Goal: Information Seeking & Learning: Compare options

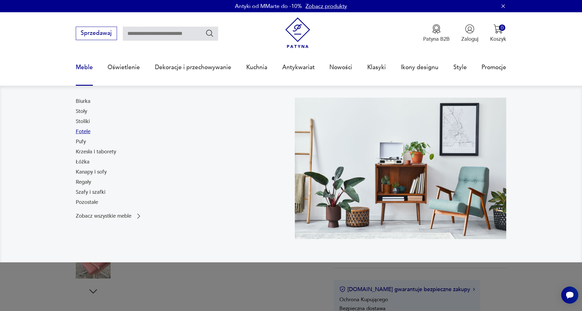
click at [81, 133] on link "Fotele" at bounding box center [83, 131] width 15 height 7
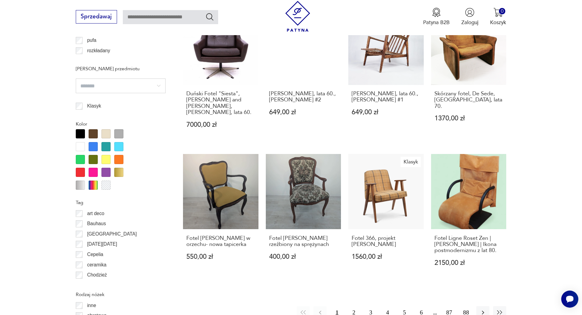
scroll to position [631, 0]
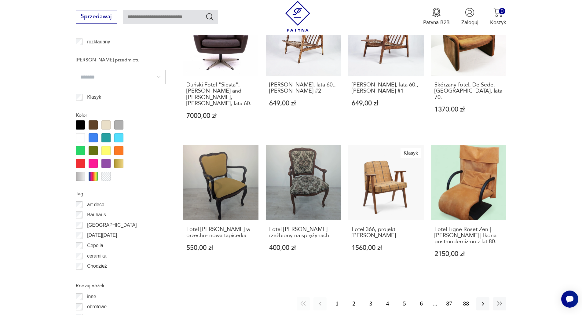
click at [355, 297] on button "2" at bounding box center [354, 303] width 13 height 13
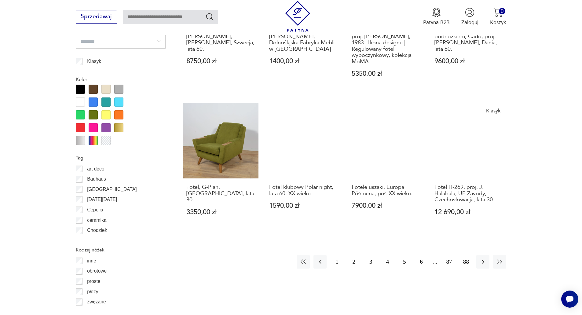
scroll to position [754, 0]
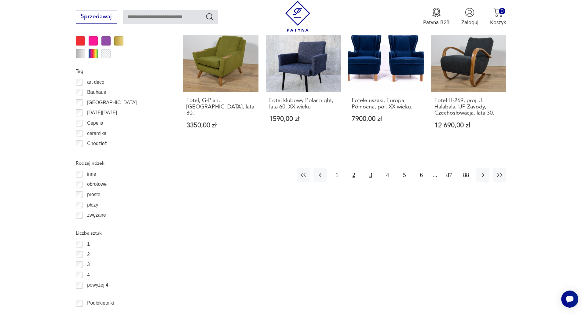
click at [370, 176] on button "3" at bounding box center [370, 174] width 13 height 13
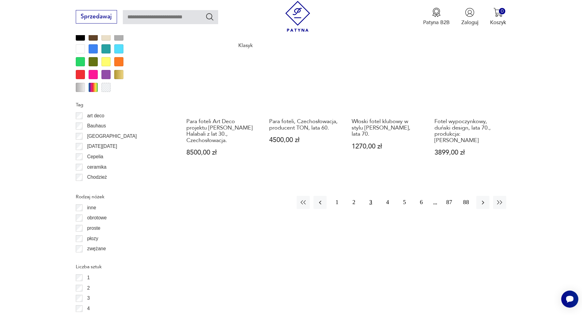
scroll to position [723, 0]
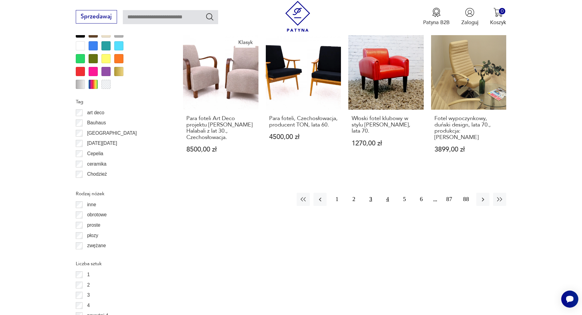
click at [389, 193] on button "4" at bounding box center [387, 199] width 13 height 13
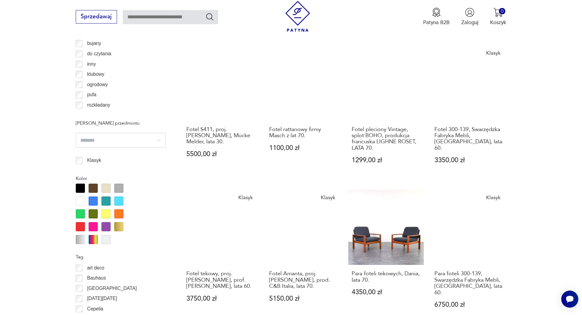
scroll to position [662, 0]
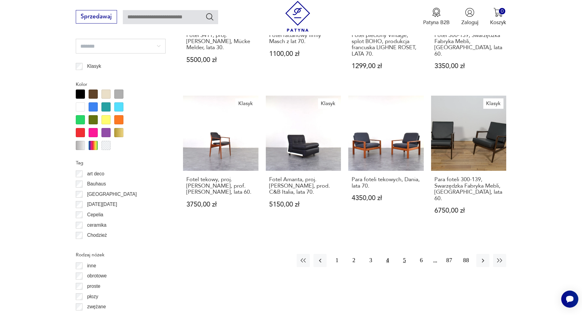
click at [405, 254] on button "5" at bounding box center [404, 260] width 13 height 13
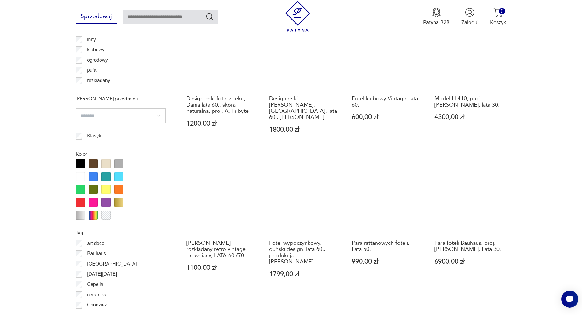
scroll to position [723, 0]
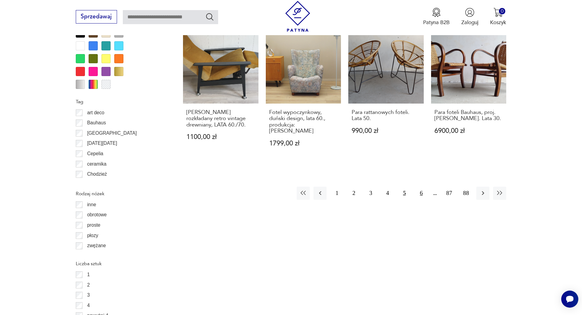
click at [422, 187] on button "6" at bounding box center [421, 193] width 13 height 13
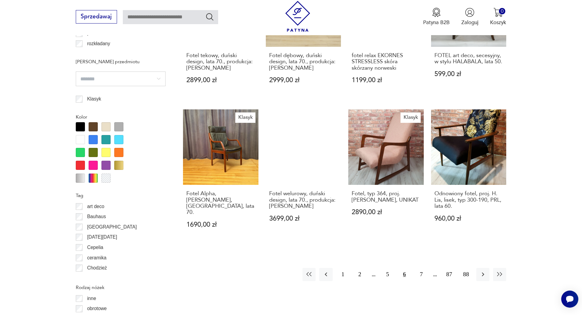
scroll to position [632, 0]
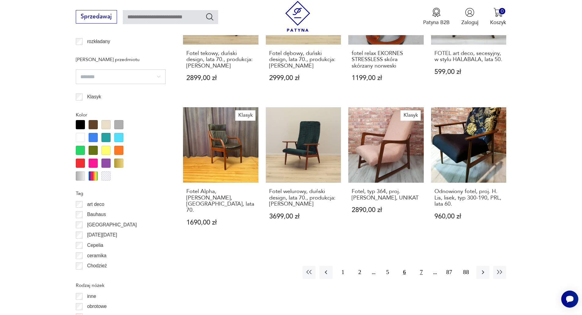
click at [422, 266] on button "7" at bounding box center [421, 272] width 13 height 13
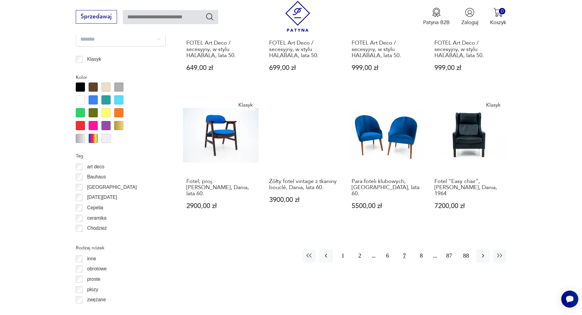
scroll to position [754, 0]
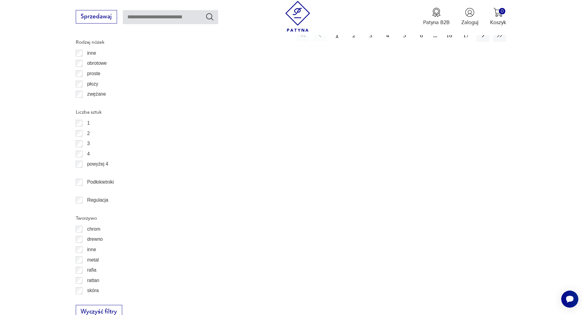
scroll to position [876, 0]
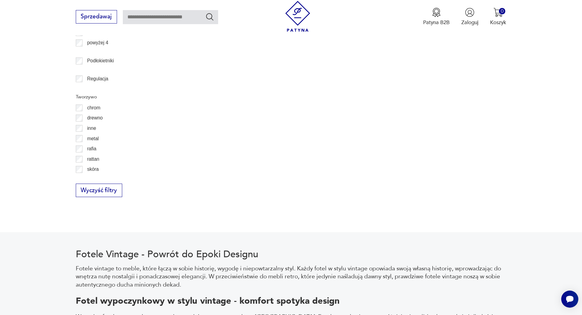
scroll to position [998, 0]
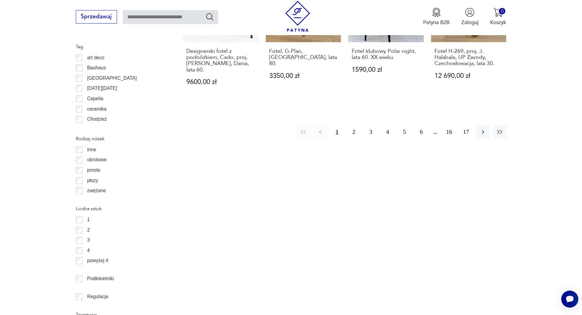
scroll to position [784, 0]
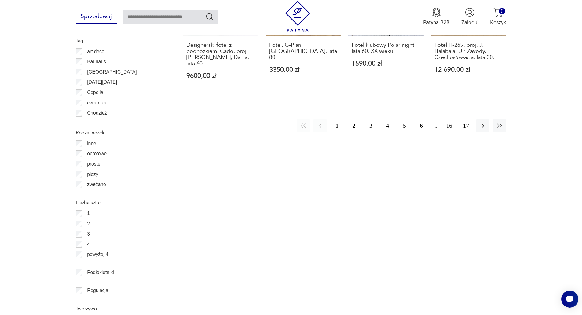
click at [353, 120] on button "2" at bounding box center [354, 125] width 13 height 13
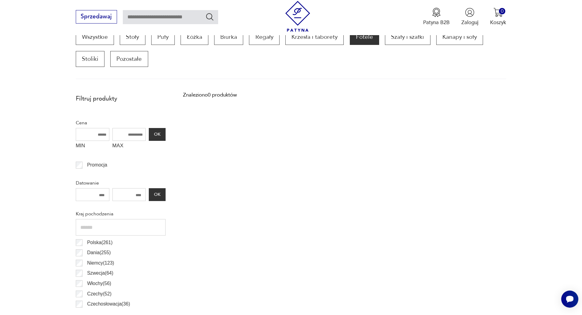
scroll to position [204, 0]
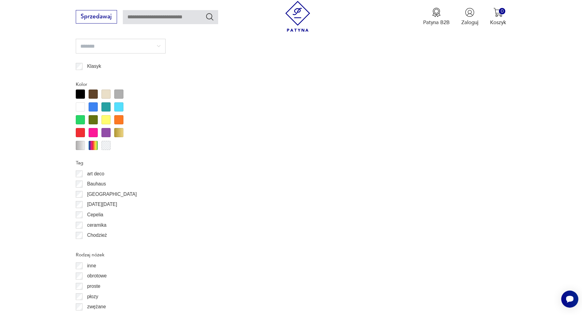
scroll to position [784, 0]
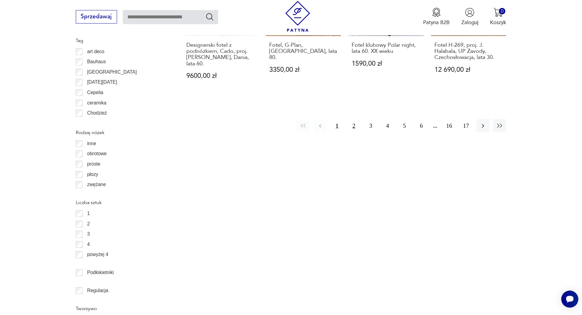
click at [351, 122] on button "2" at bounding box center [354, 125] width 13 height 13
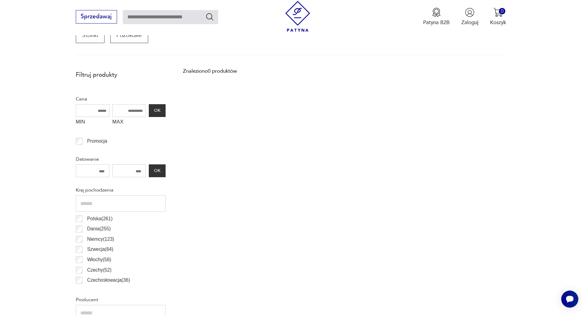
scroll to position [204, 0]
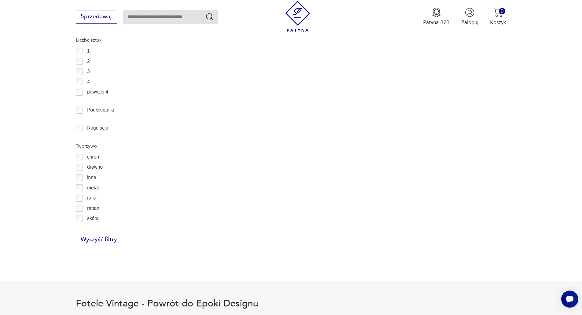
scroll to position [948, 0]
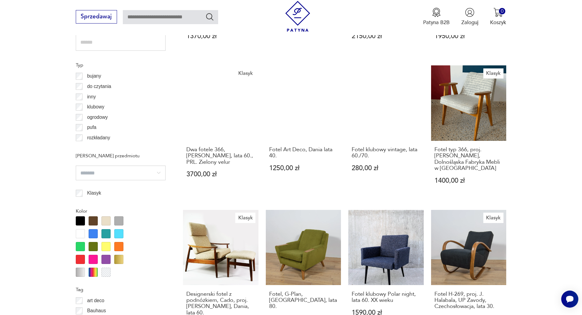
scroll to position [662, 0]
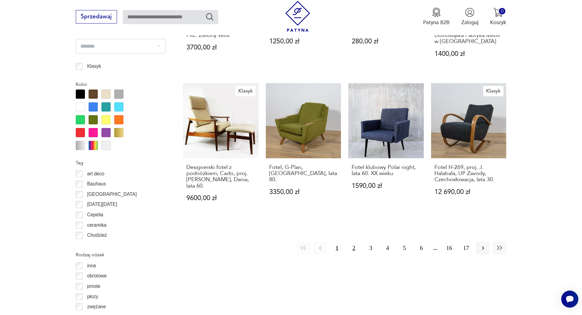
click at [354, 241] on button "2" at bounding box center [354, 247] width 13 height 13
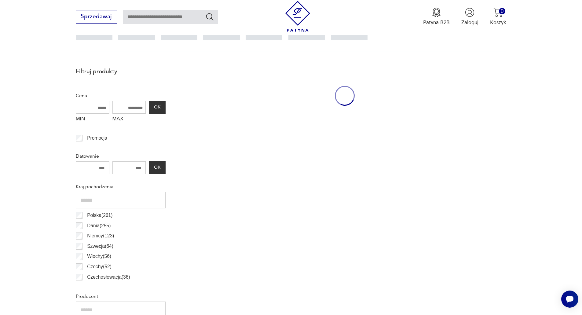
scroll to position [204, 0]
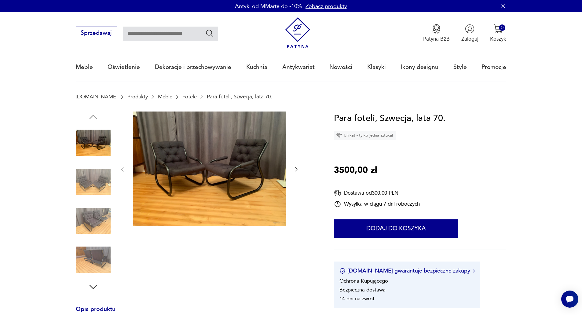
click at [297, 169] on icon "button" at bounding box center [296, 169] width 6 height 6
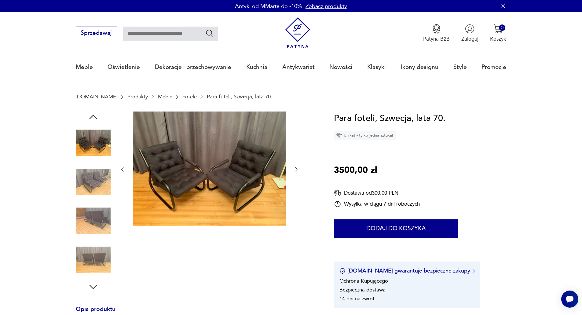
click at [297, 169] on icon "button" at bounding box center [296, 169] width 6 height 6
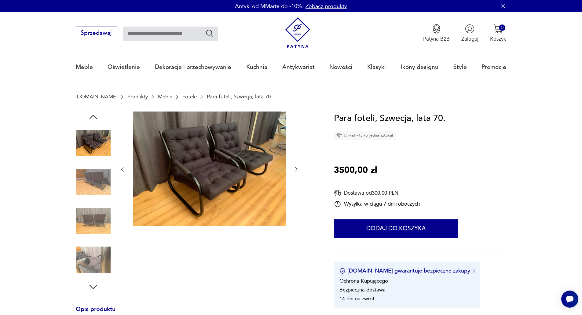
click at [297, 169] on icon "button" at bounding box center [296, 169] width 6 height 6
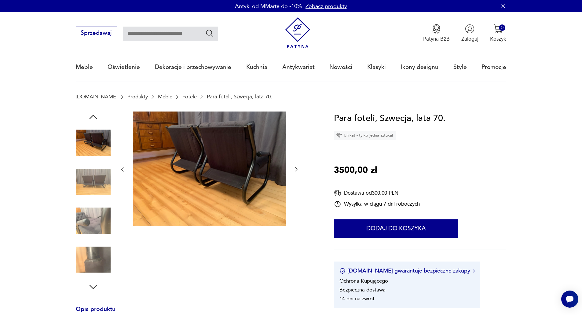
click at [297, 169] on icon "button" at bounding box center [296, 169] width 6 height 6
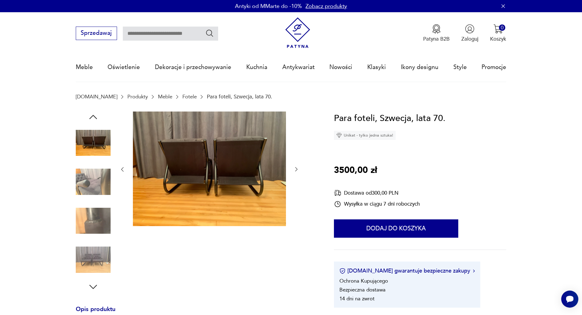
click at [297, 169] on icon "button" at bounding box center [296, 169] width 6 height 6
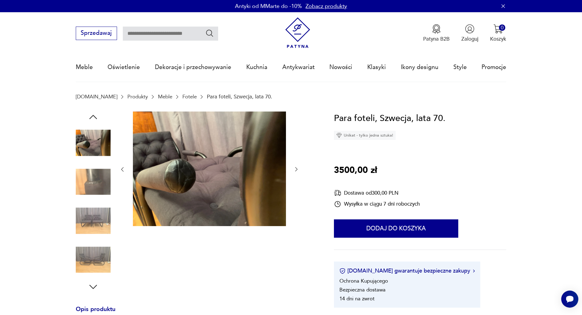
click at [297, 169] on icon "button" at bounding box center [296, 169] width 6 height 6
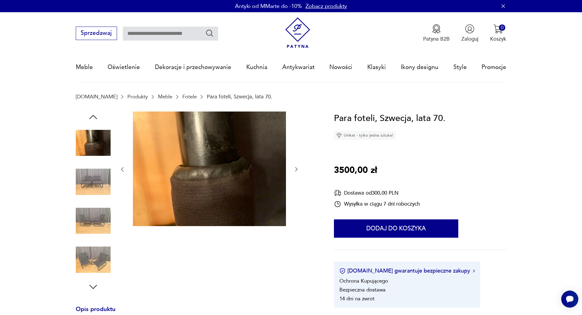
click at [297, 169] on icon "button" at bounding box center [296, 169] width 6 height 6
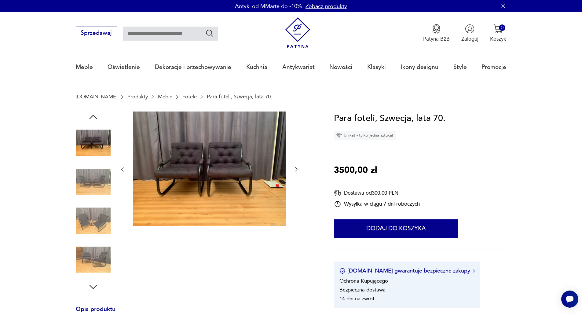
click at [297, 169] on icon "button" at bounding box center [296, 169] width 6 height 6
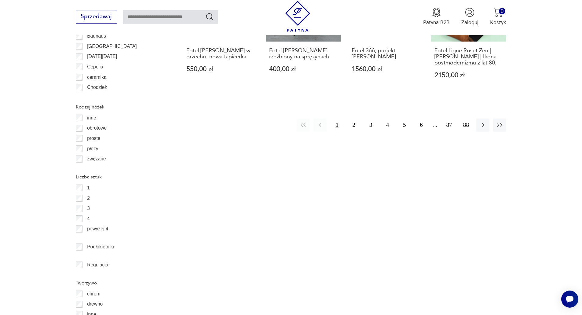
scroll to position [671, 0]
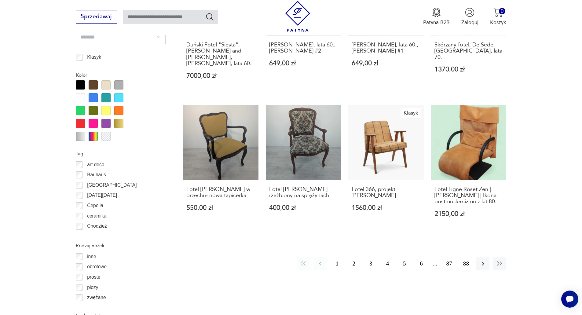
click at [422, 257] on button "6" at bounding box center [421, 263] width 13 height 13
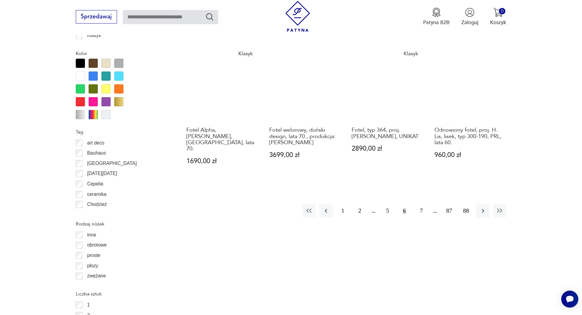
scroll to position [815, 0]
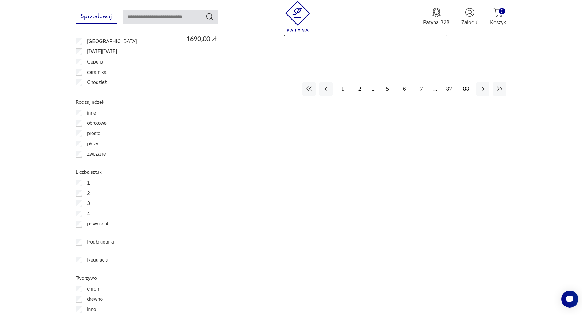
drag, startPoint x: 420, startPoint y: 83, endPoint x: 424, endPoint y: 90, distance: 8.8
click at [420, 83] on button "7" at bounding box center [421, 89] width 13 height 13
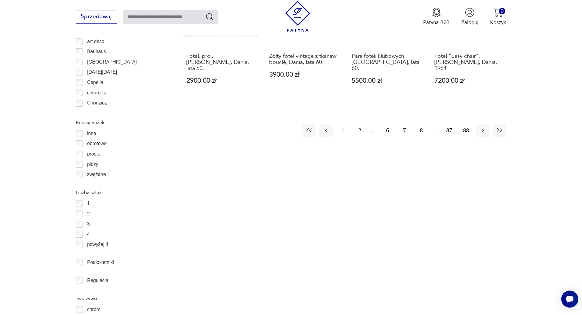
scroll to position [815, 0]
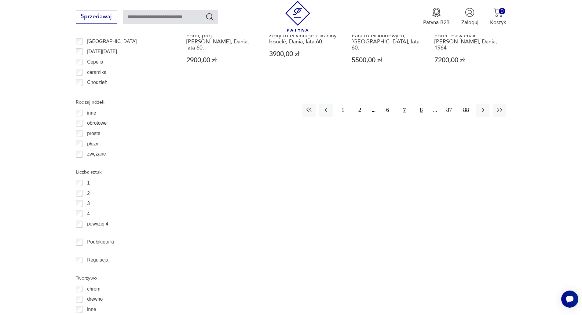
click at [423, 104] on button "8" at bounding box center [421, 110] width 13 height 13
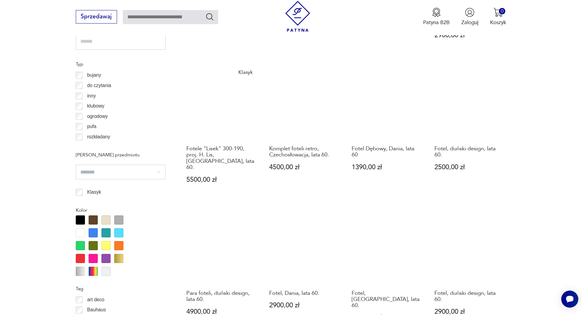
scroll to position [662, 0]
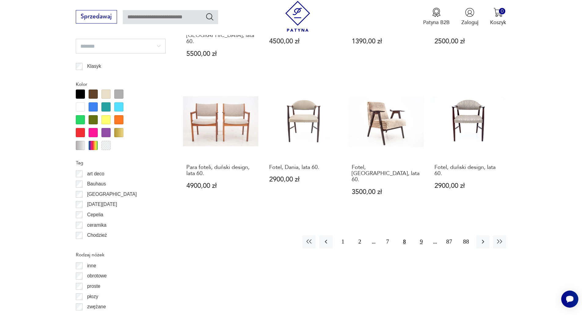
click at [422, 235] on button "9" at bounding box center [421, 241] width 13 height 13
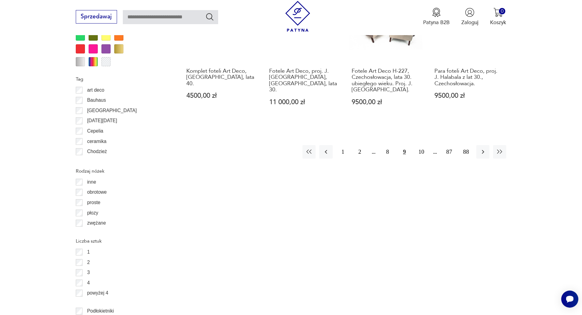
scroll to position [754, 0]
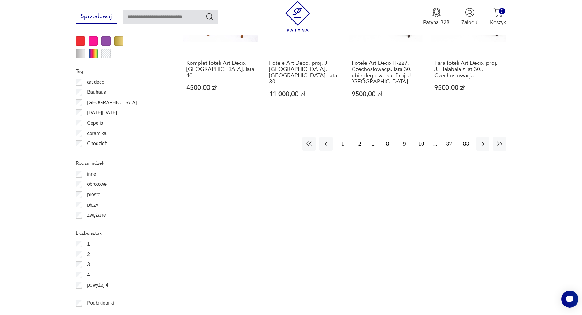
click at [420, 142] on button "10" at bounding box center [421, 143] width 13 height 13
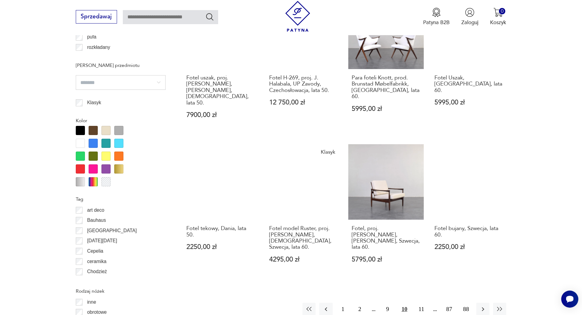
scroll to position [632, 0]
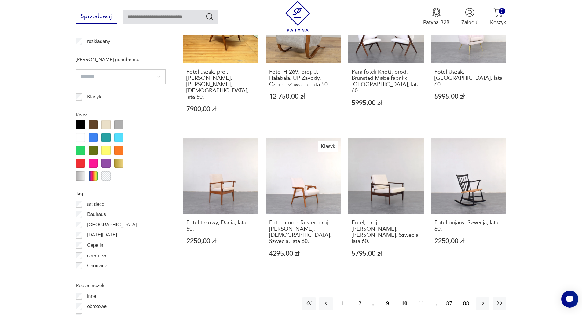
click at [422, 297] on button "11" at bounding box center [421, 303] width 13 height 13
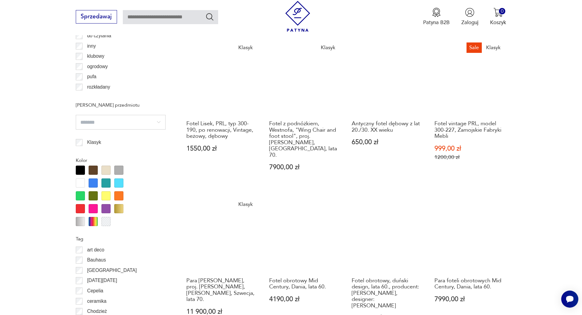
scroll to position [662, 0]
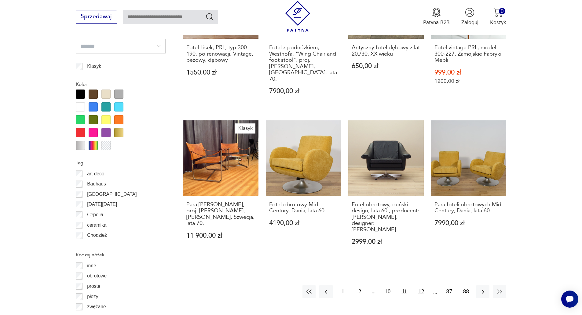
click at [422, 285] on button "12" at bounding box center [421, 291] width 13 height 13
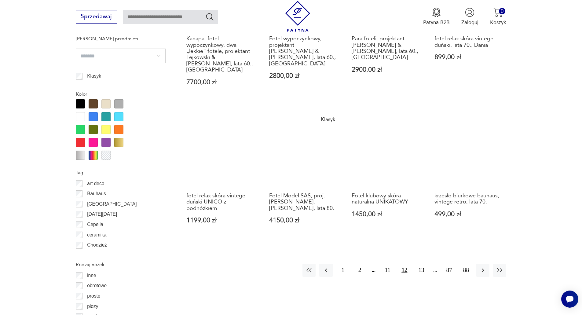
scroll to position [662, 0]
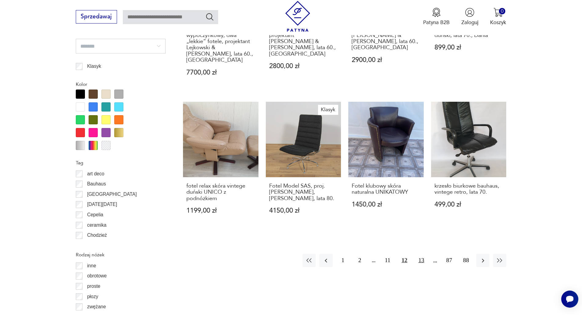
click at [424, 254] on button "13" at bounding box center [421, 260] width 13 height 13
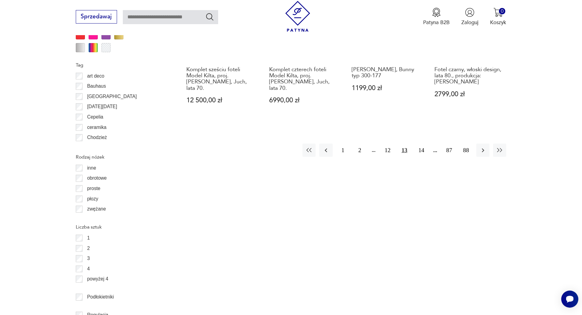
scroll to position [784, 0]
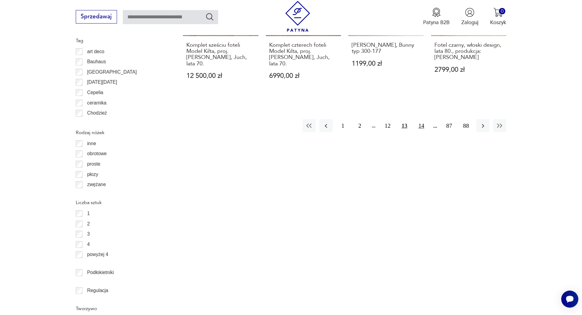
click at [418, 119] on button "14" at bounding box center [421, 125] width 13 height 13
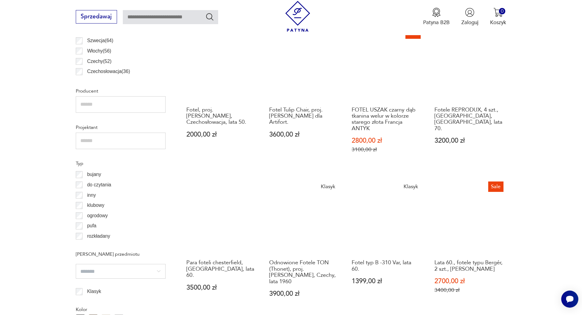
scroll to position [632, 0]
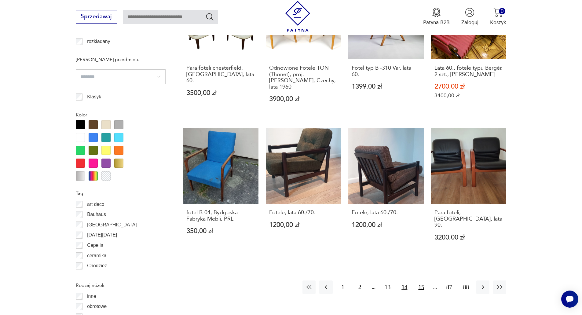
click at [421, 281] on button "15" at bounding box center [421, 287] width 13 height 13
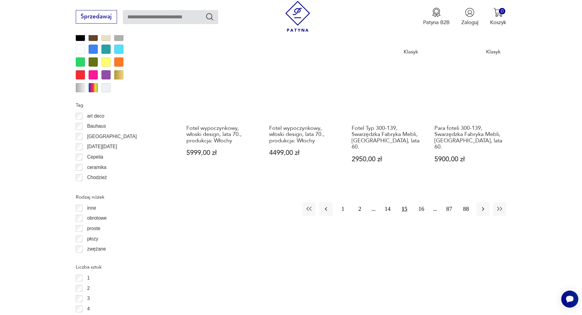
scroll to position [723, 0]
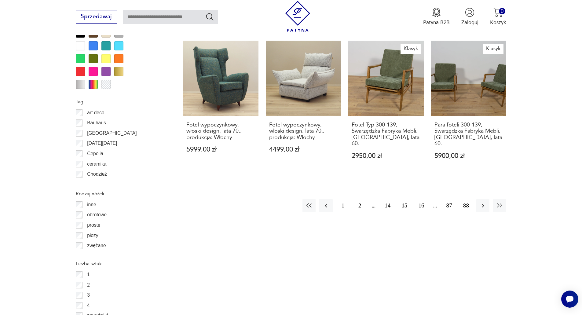
click at [421, 199] on button "16" at bounding box center [421, 205] width 13 height 13
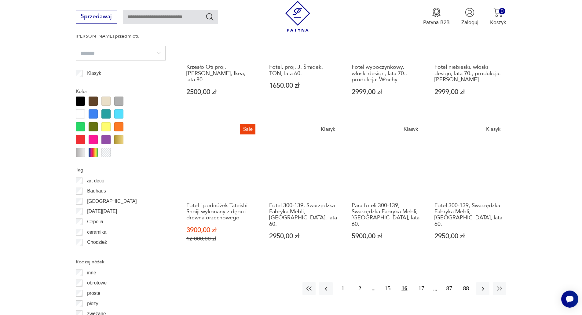
scroll to position [662, 0]
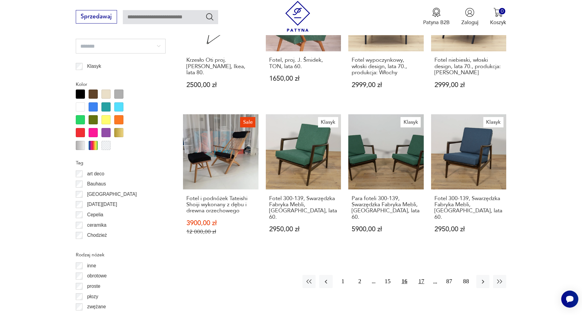
click at [423, 275] on button "17" at bounding box center [421, 281] width 13 height 13
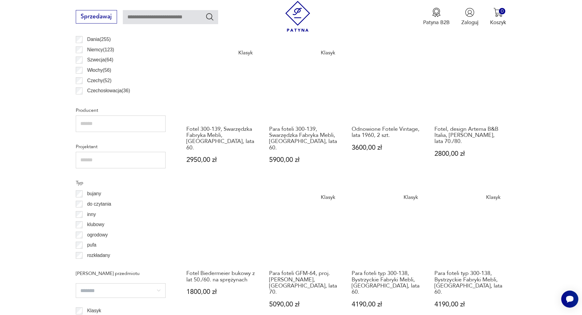
scroll to position [632, 0]
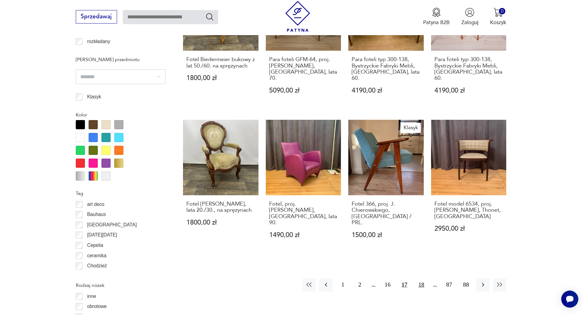
click at [420, 278] on button "18" at bounding box center [421, 284] width 13 height 13
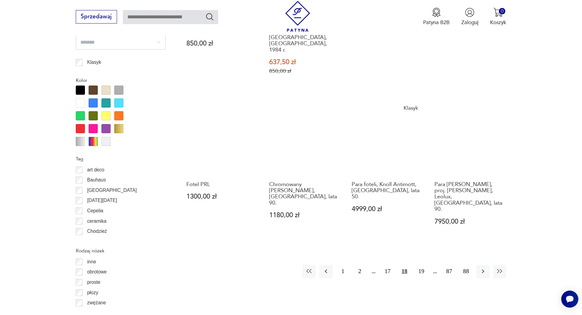
scroll to position [693, 0]
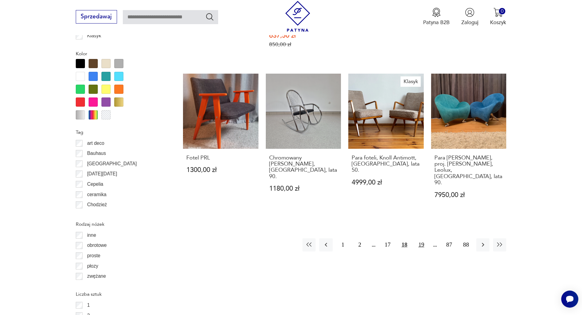
click at [421, 238] on button "19" at bounding box center [421, 244] width 13 height 13
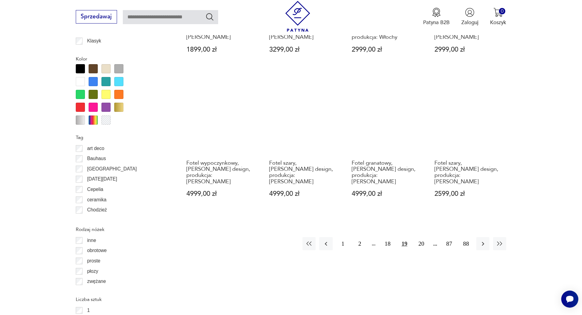
scroll to position [784, 0]
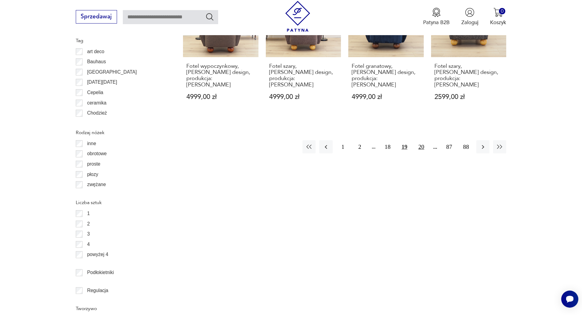
click at [421, 140] on button "20" at bounding box center [421, 146] width 13 height 13
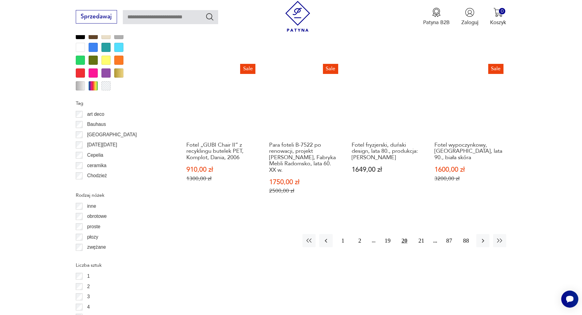
scroll to position [723, 0]
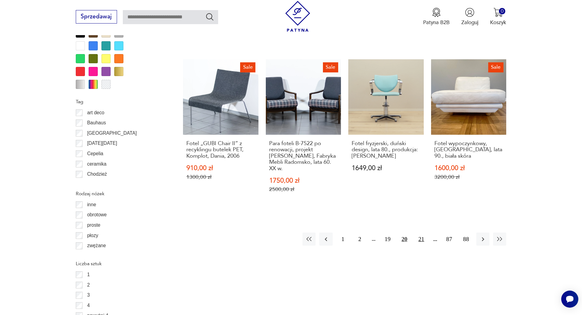
click at [421, 233] on button "21" at bounding box center [421, 239] width 13 height 13
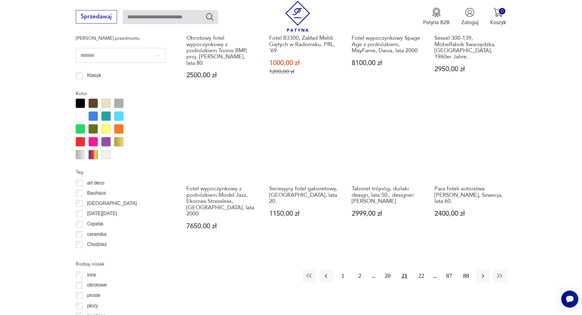
scroll to position [662, 0]
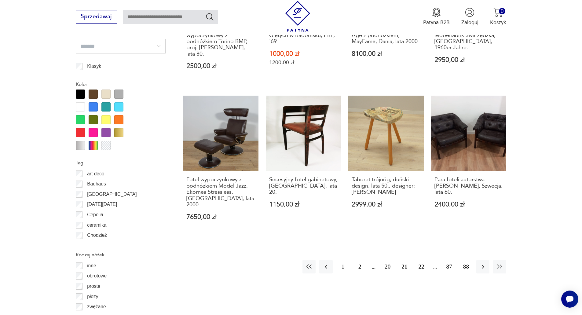
click at [421, 260] on button "22" at bounding box center [421, 266] width 13 height 13
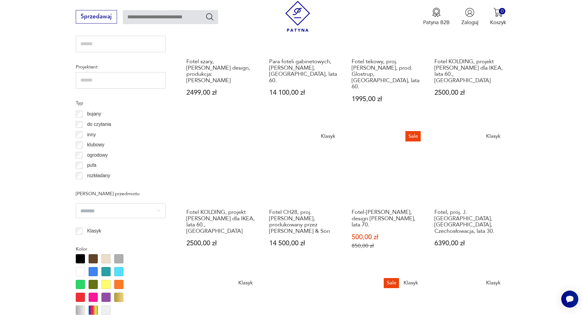
scroll to position [632, 0]
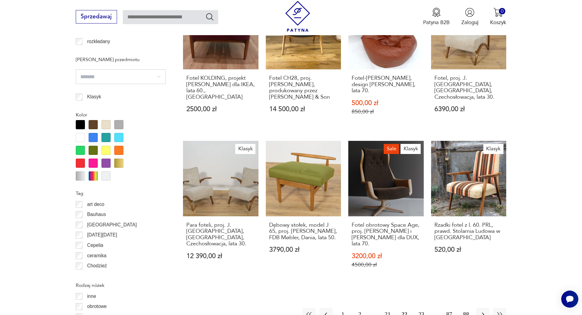
click at [423, 308] on button "23" at bounding box center [421, 314] width 13 height 13
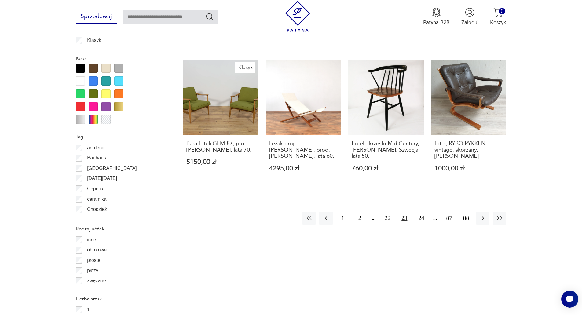
scroll to position [693, 0]
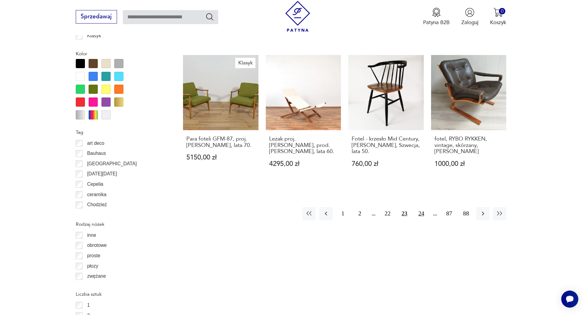
click at [423, 209] on button "24" at bounding box center [421, 213] width 13 height 13
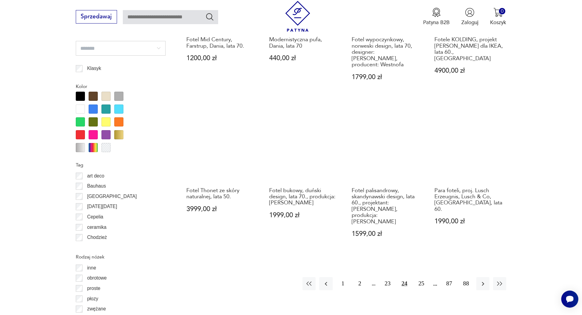
scroll to position [662, 0]
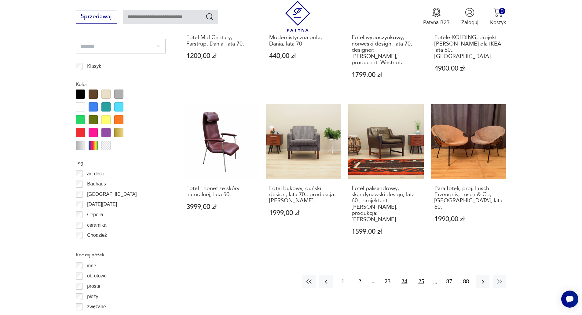
click at [421, 275] on button "25" at bounding box center [421, 281] width 13 height 13
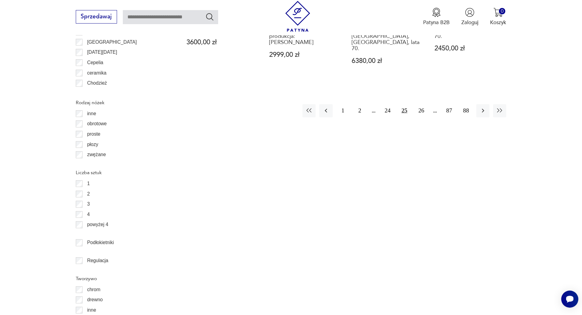
scroll to position [815, 0]
drag, startPoint x: 421, startPoint y: 90, endPoint x: 460, endPoint y: 101, distance: 39.8
click at [421, 104] on button "26" at bounding box center [421, 110] width 13 height 13
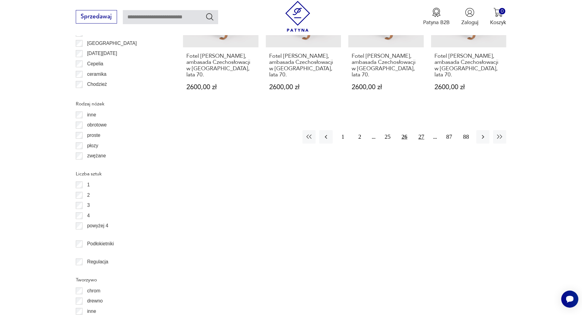
scroll to position [815, 0]
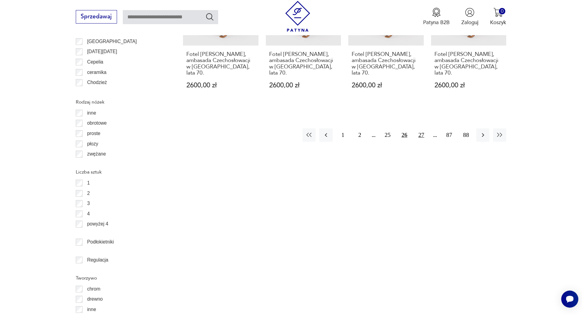
click at [422, 128] on button "27" at bounding box center [421, 134] width 13 height 13
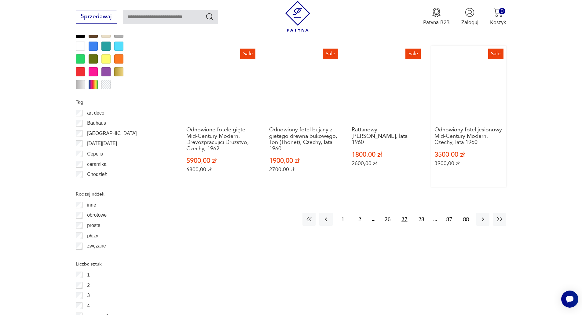
scroll to position [723, 0]
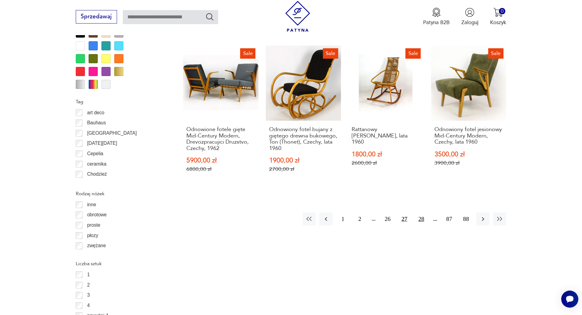
click at [422, 212] on button "28" at bounding box center [421, 218] width 13 height 13
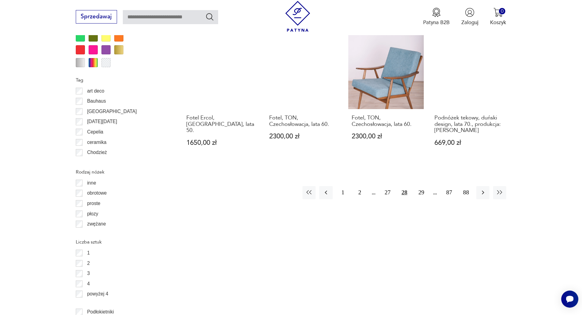
scroll to position [754, 0]
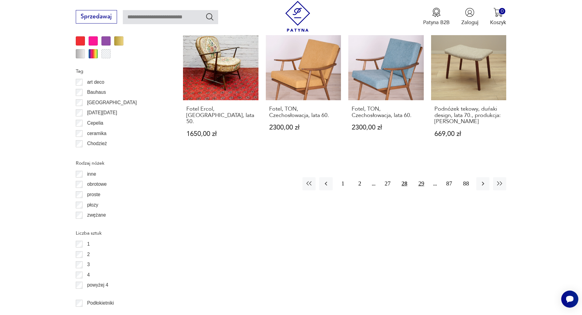
click at [422, 177] on button "29" at bounding box center [421, 183] width 13 height 13
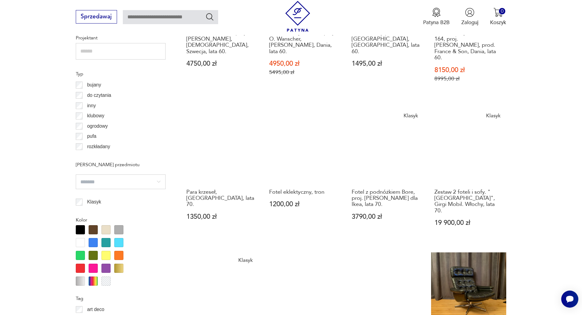
scroll to position [662, 0]
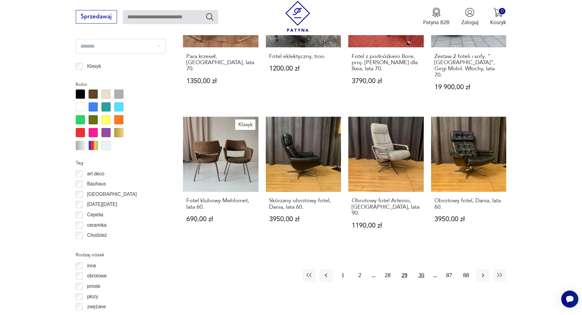
click at [421, 269] on button "30" at bounding box center [421, 275] width 13 height 13
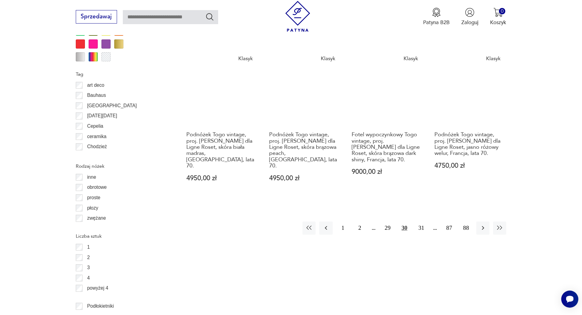
scroll to position [754, 0]
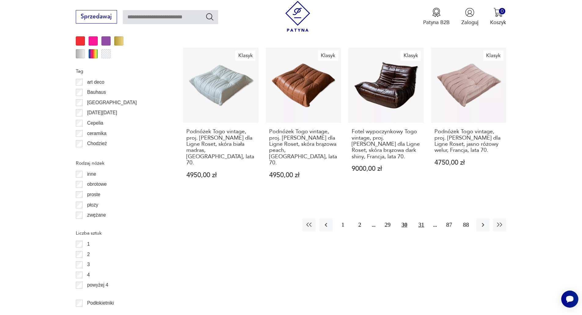
click at [422, 219] on button "31" at bounding box center [421, 225] width 13 height 13
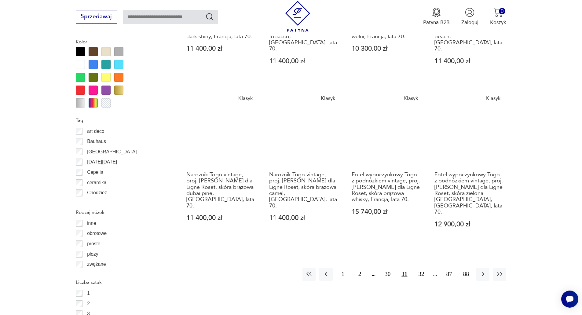
scroll to position [815, 0]
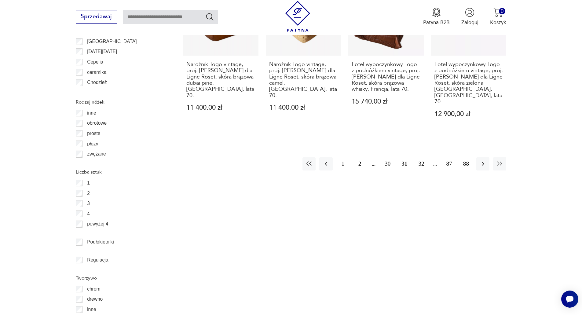
click at [424, 157] on button "32" at bounding box center [421, 163] width 13 height 13
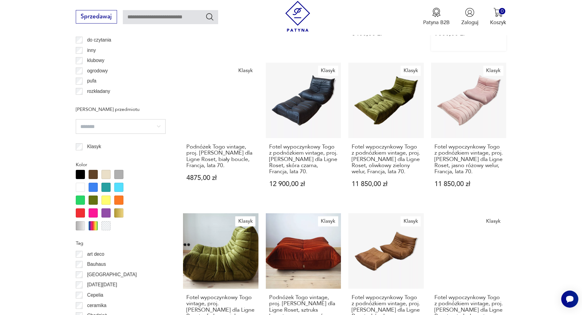
scroll to position [723, 0]
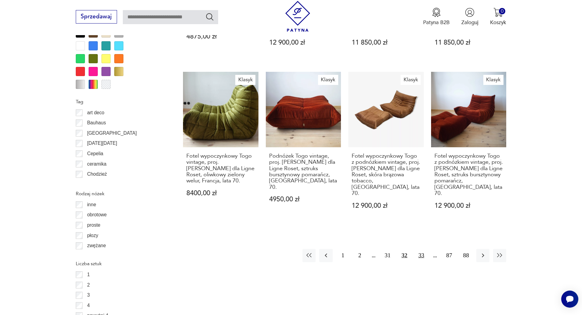
click at [421, 249] on button "33" at bounding box center [421, 255] width 13 height 13
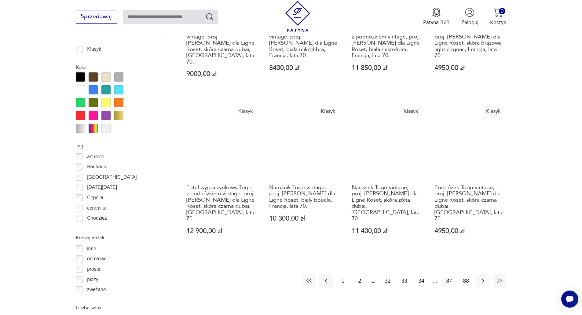
scroll to position [754, 0]
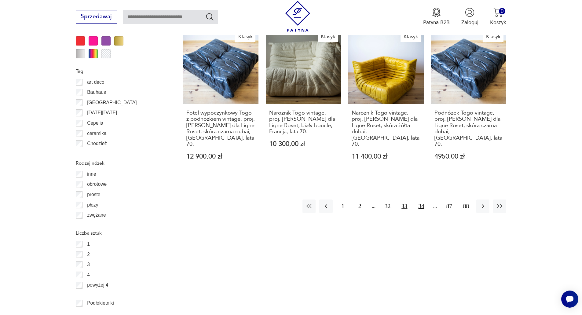
click at [422, 200] on button "34" at bounding box center [421, 206] width 13 height 13
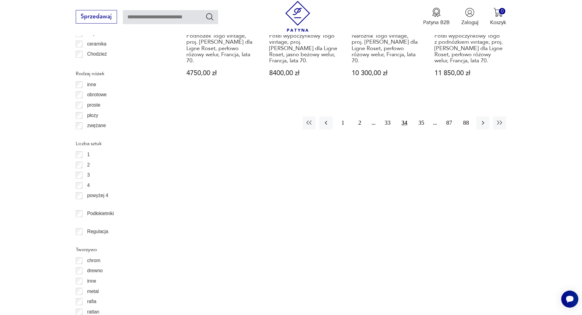
scroll to position [845, 0]
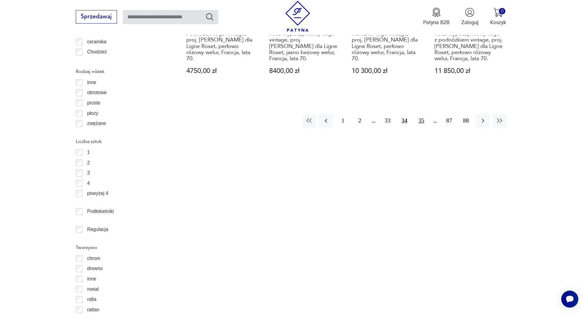
click at [418, 114] on button "35" at bounding box center [421, 120] width 13 height 13
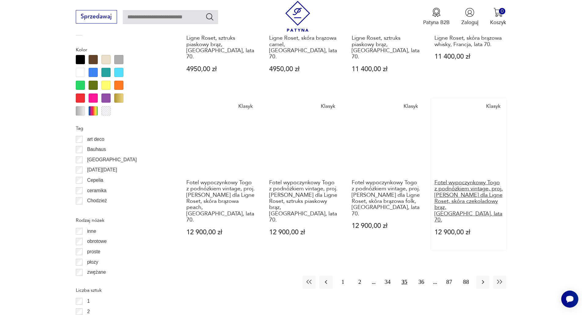
scroll to position [723, 0]
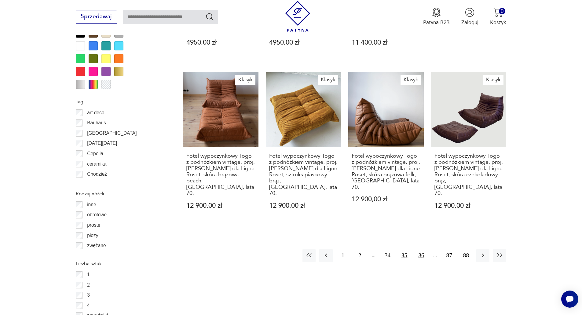
click at [421, 249] on button "36" at bounding box center [421, 255] width 13 height 13
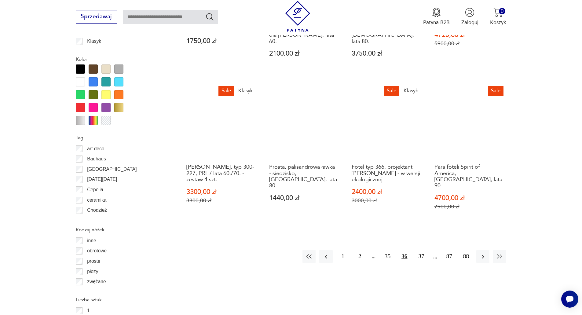
scroll to position [784, 0]
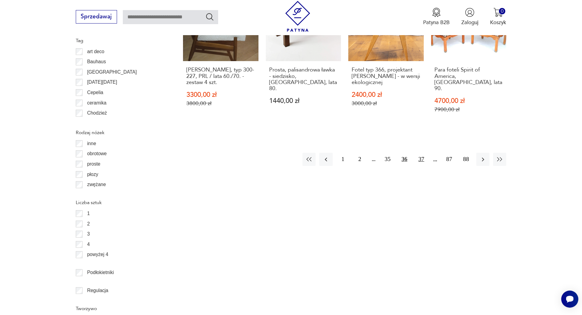
click at [421, 153] on button "37" at bounding box center [421, 159] width 13 height 13
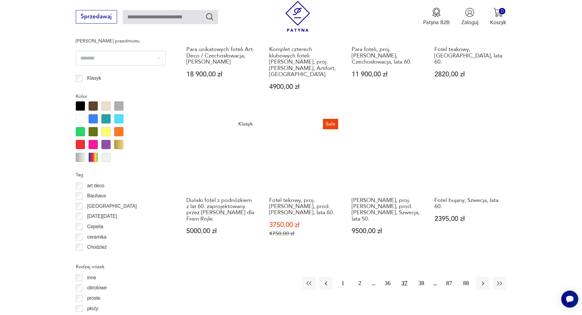
scroll to position [662, 0]
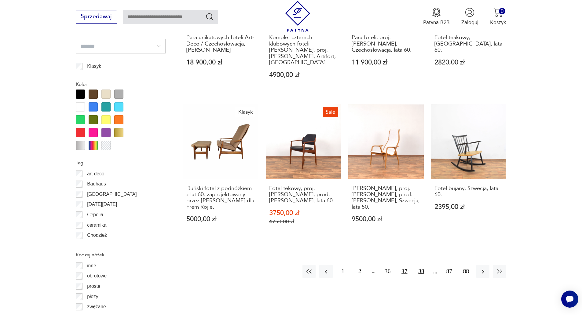
click at [420, 265] on button "38" at bounding box center [421, 271] width 13 height 13
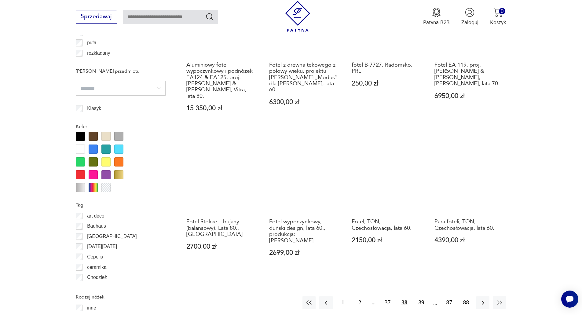
scroll to position [632, 0]
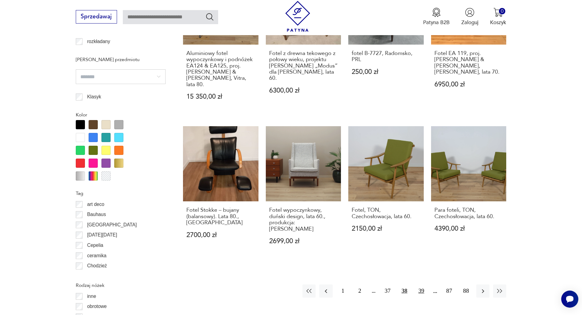
click at [420, 285] on button "39" at bounding box center [421, 291] width 13 height 13
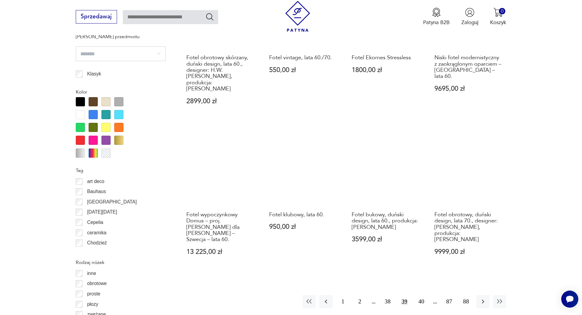
scroll to position [662, 0]
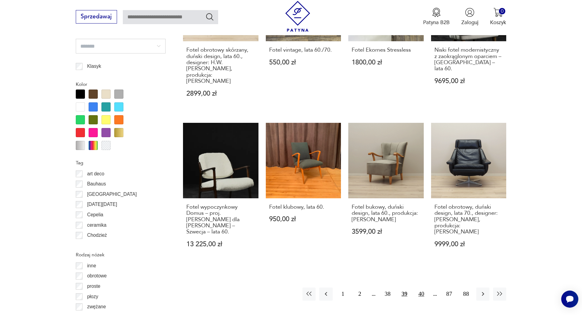
click at [422, 288] on button "40" at bounding box center [421, 294] width 13 height 13
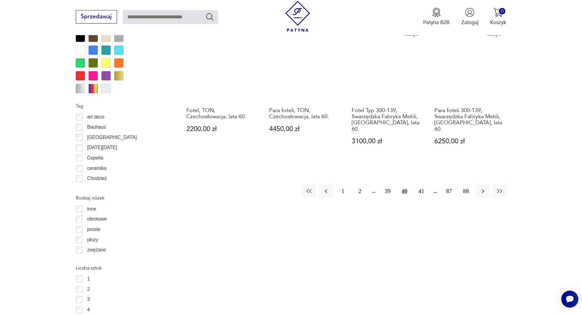
scroll to position [723, 0]
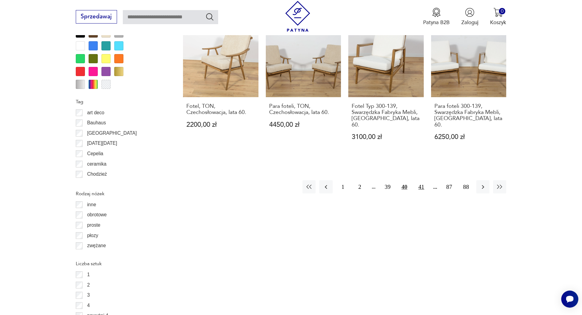
click at [420, 180] on button "41" at bounding box center [421, 186] width 13 height 13
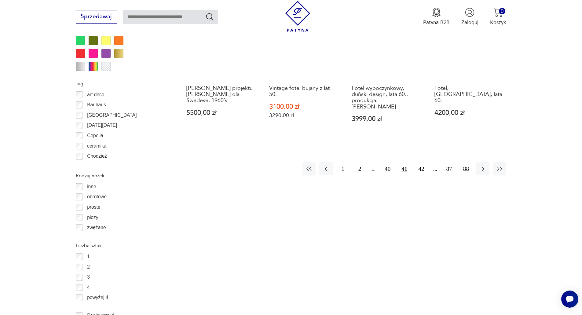
scroll to position [754, 0]
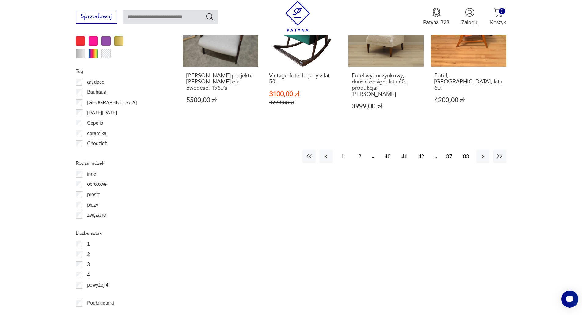
click at [424, 150] on button "42" at bounding box center [421, 156] width 13 height 13
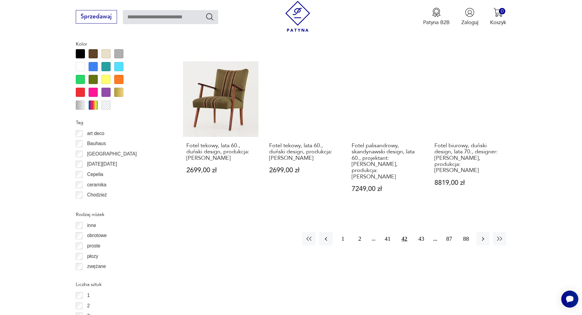
scroll to position [693, 0]
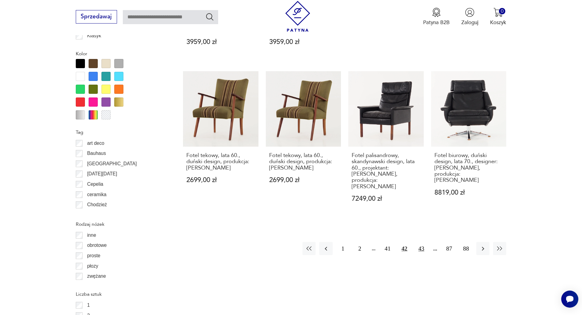
click at [420, 242] on button "43" at bounding box center [421, 248] width 13 height 13
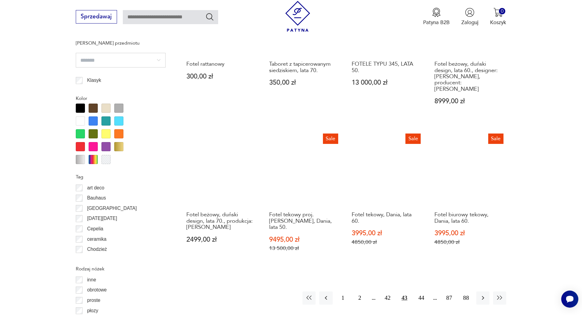
scroll to position [662, 0]
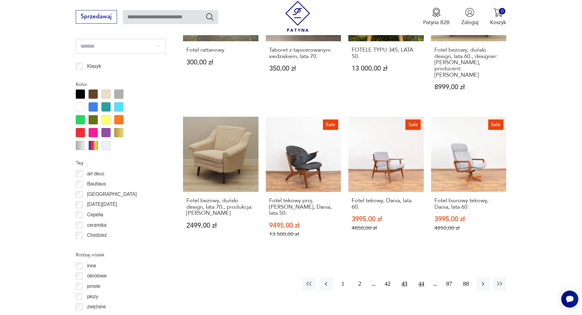
click at [420, 278] on button "44" at bounding box center [421, 284] width 13 height 13
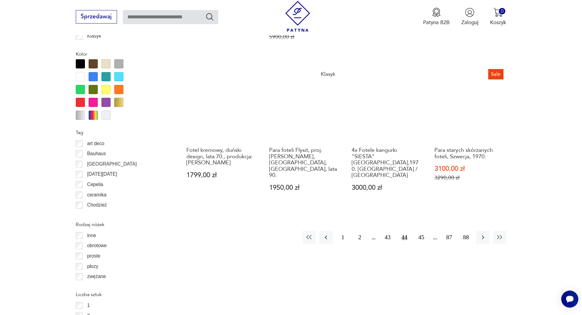
scroll to position [693, 0]
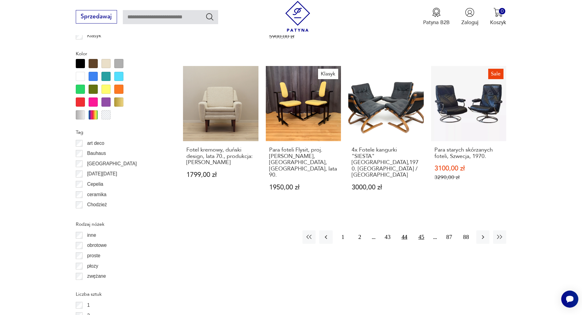
click at [420, 230] on button "45" at bounding box center [421, 236] width 13 height 13
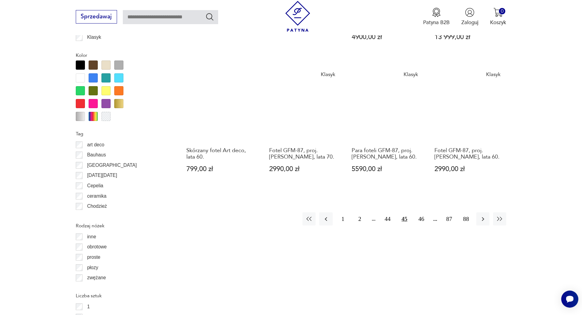
scroll to position [693, 0]
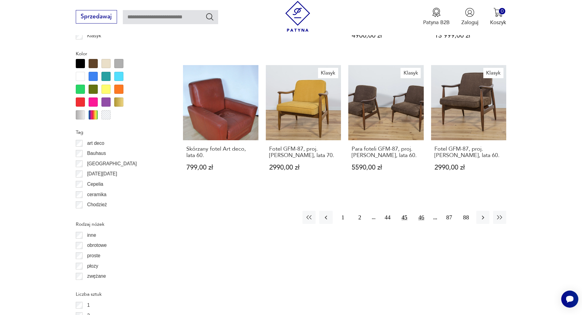
click at [422, 211] on button "46" at bounding box center [421, 217] width 13 height 13
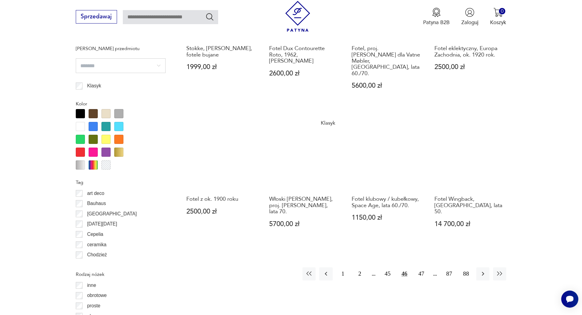
scroll to position [693, 0]
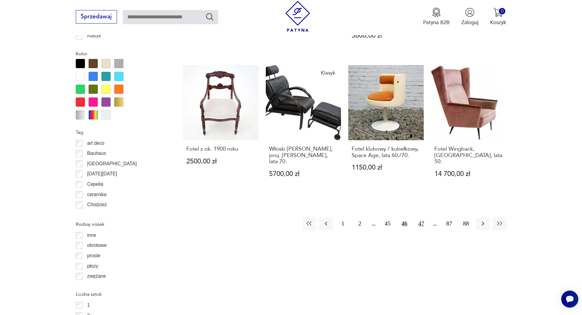
click at [419, 217] on button "47" at bounding box center [421, 223] width 13 height 13
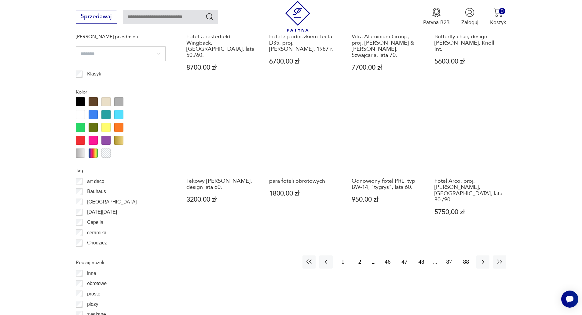
scroll to position [662, 0]
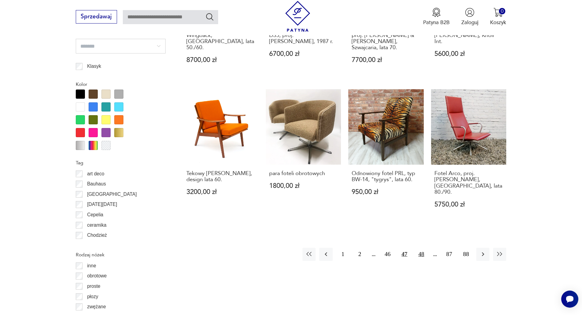
click at [422, 248] on button "48" at bounding box center [421, 254] width 13 height 13
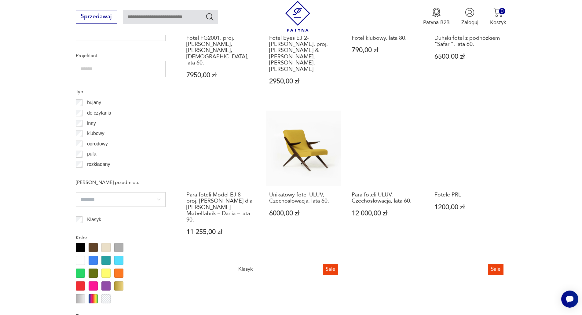
scroll to position [509, 0]
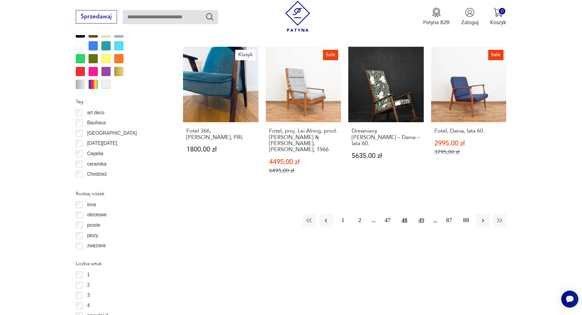
click at [422, 214] on button "49" at bounding box center [421, 220] width 13 height 13
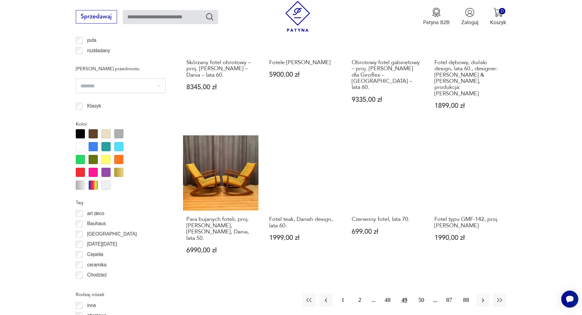
scroll to position [632, 0]
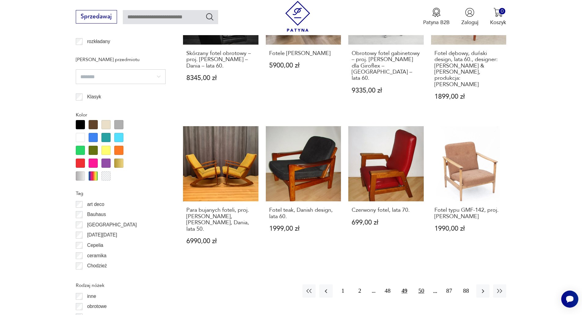
click at [422, 285] on button "50" at bounding box center [421, 291] width 13 height 13
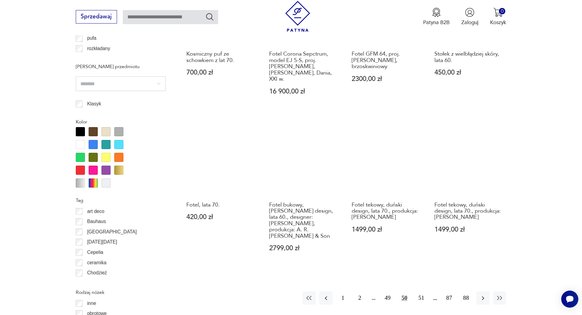
scroll to position [632, 0]
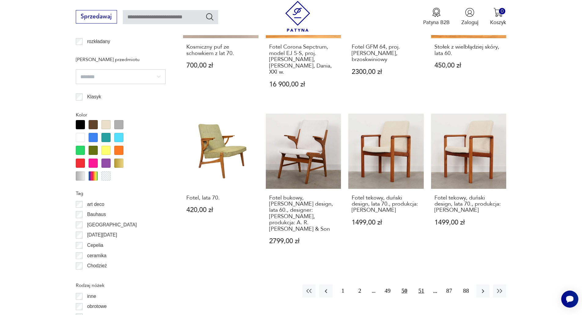
click at [423, 285] on button "51" at bounding box center [421, 291] width 13 height 13
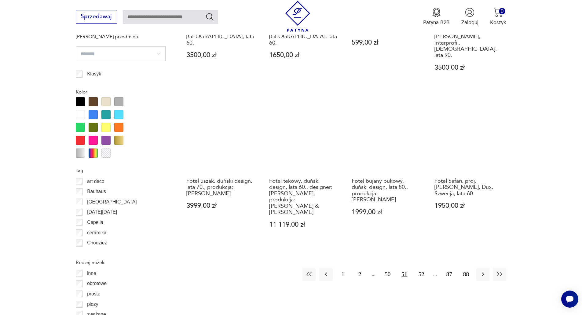
scroll to position [662, 0]
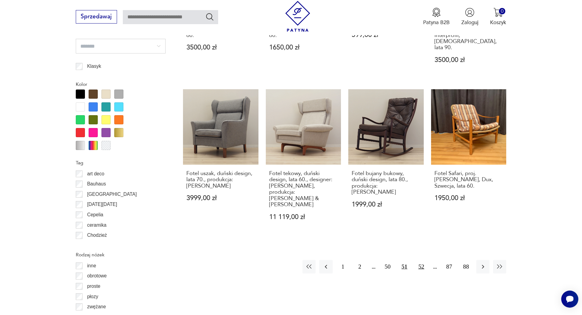
click at [422, 260] on button "52" at bounding box center [421, 266] width 13 height 13
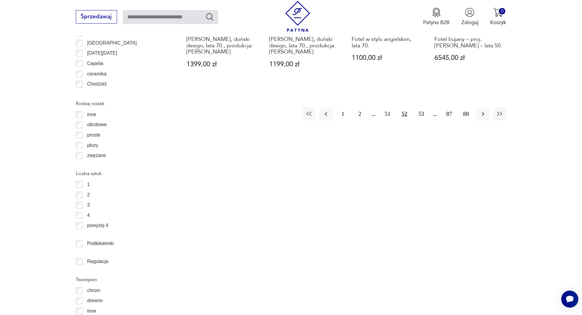
scroll to position [815, 0]
click at [422, 106] on button "53" at bounding box center [421, 112] width 13 height 13
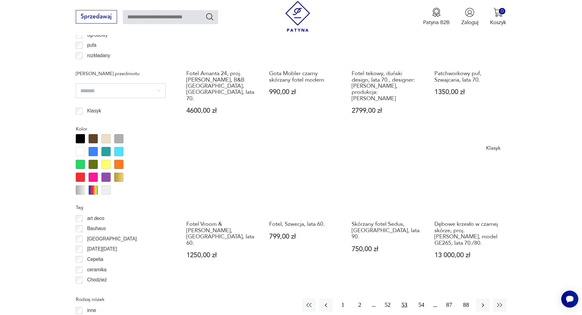
scroll to position [632, 0]
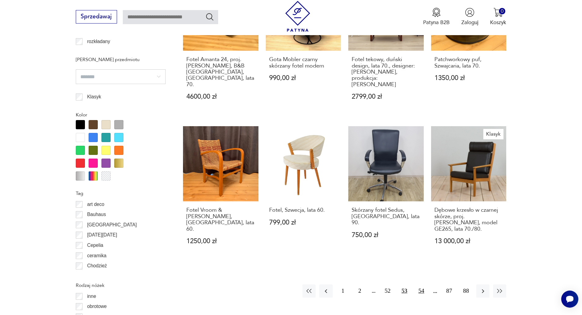
click at [423, 285] on button "54" at bounding box center [421, 291] width 13 height 13
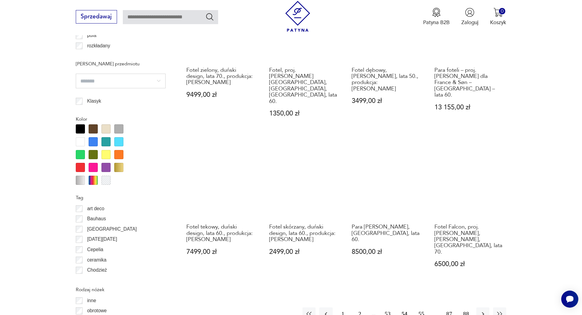
scroll to position [632, 0]
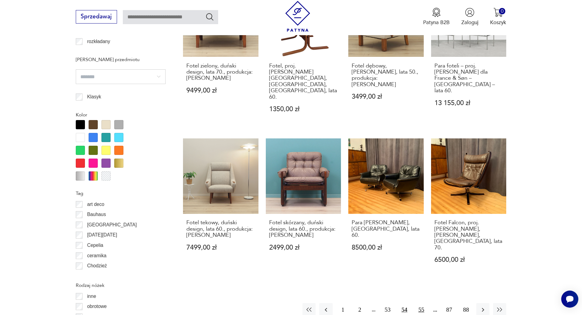
click at [421, 303] on button "55" at bounding box center [421, 309] width 13 height 13
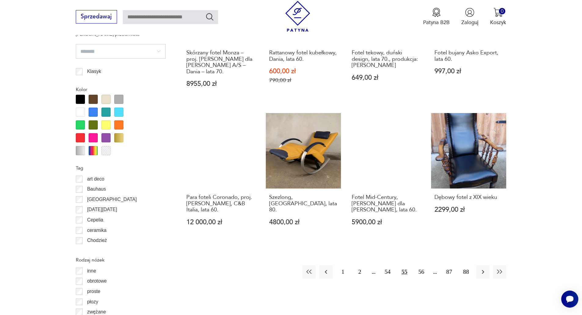
scroll to position [662, 0]
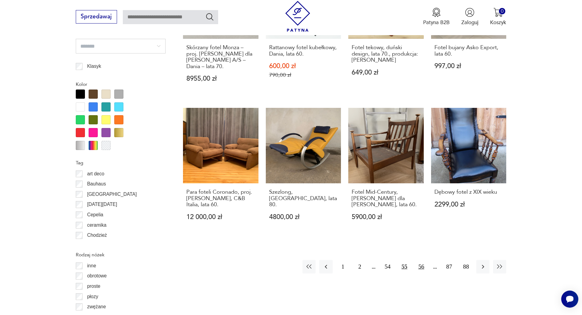
click at [421, 260] on button "56" at bounding box center [421, 266] width 13 height 13
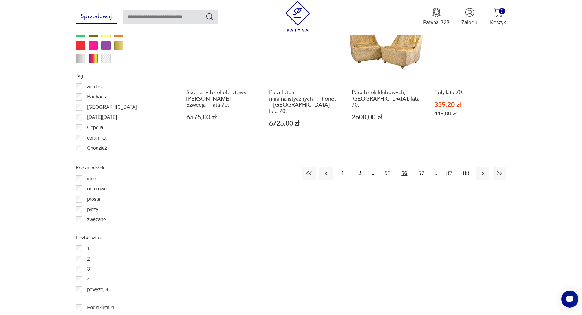
scroll to position [754, 0]
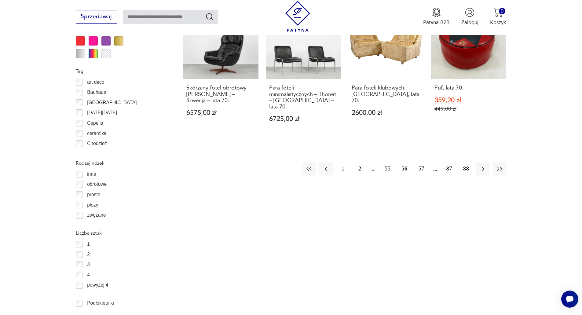
click at [420, 162] on button "57" at bounding box center [421, 168] width 13 height 13
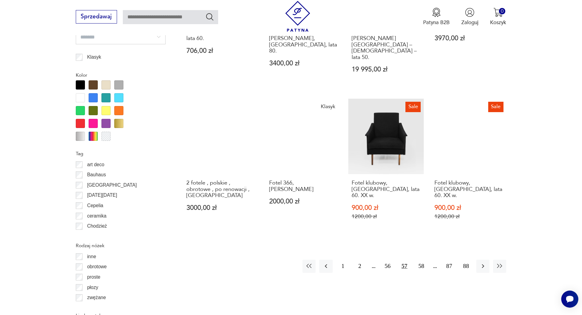
scroll to position [723, 0]
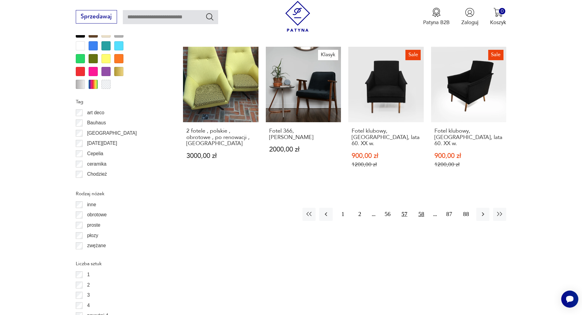
click at [422, 208] on button "58" at bounding box center [421, 214] width 13 height 13
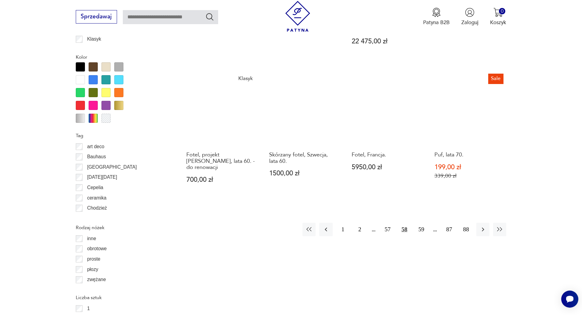
scroll to position [693, 0]
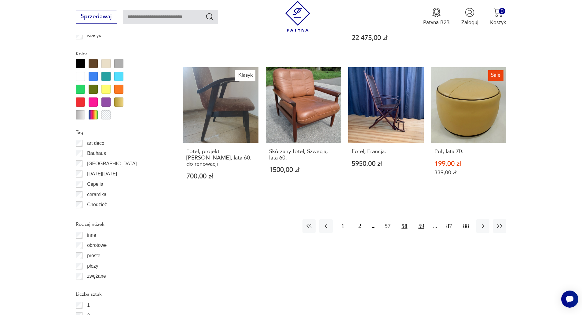
click at [422, 219] on button "59" at bounding box center [421, 225] width 13 height 13
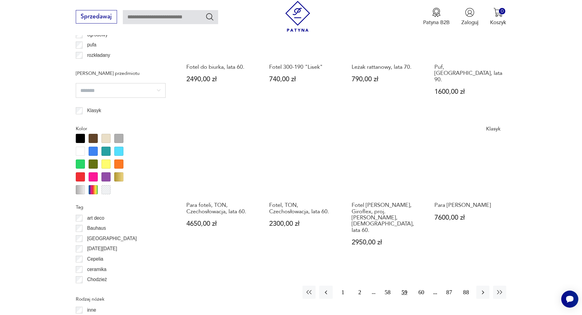
scroll to position [632, 0]
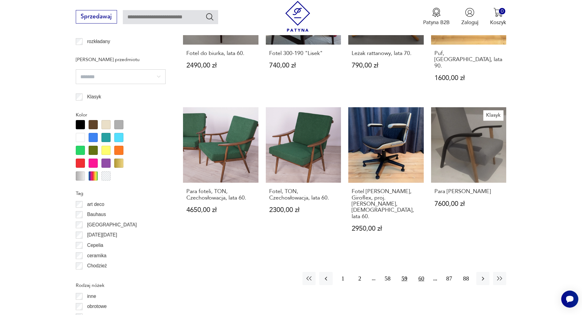
click at [420, 272] on button "60" at bounding box center [421, 278] width 13 height 13
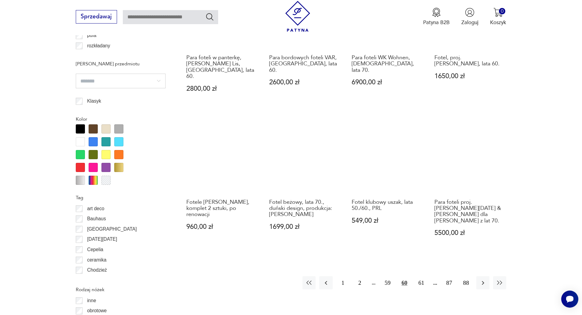
scroll to position [632, 0]
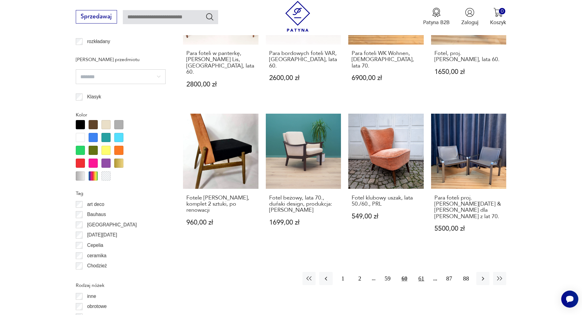
click at [421, 272] on button "61" at bounding box center [421, 278] width 13 height 13
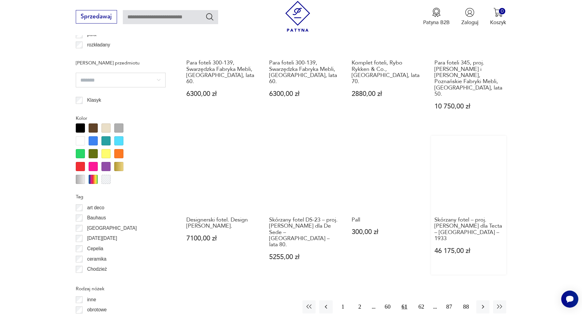
scroll to position [662, 0]
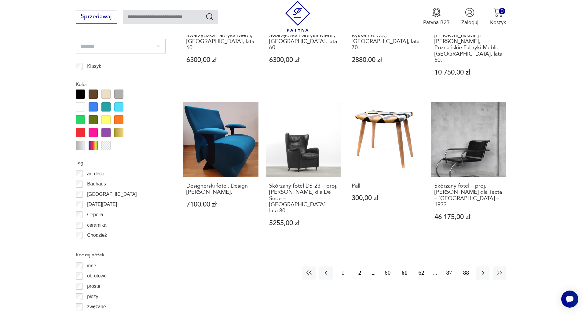
click at [422, 267] on button "62" at bounding box center [421, 273] width 13 height 13
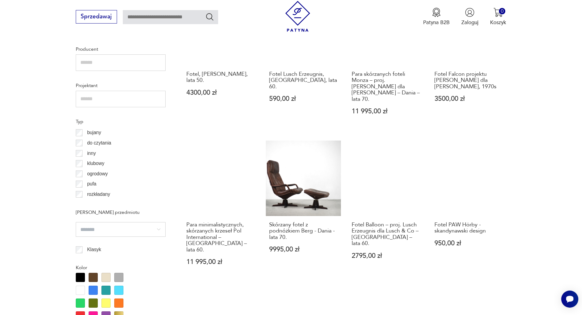
scroll to position [662, 0]
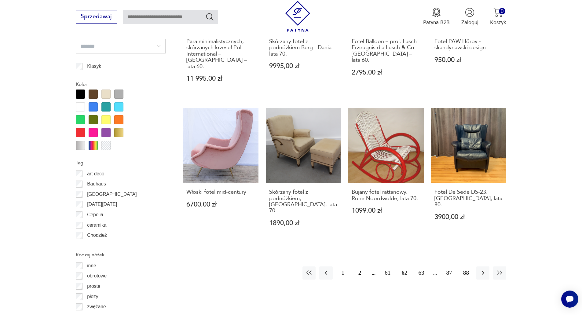
click at [420, 267] on button "63" at bounding box center [421, 273] width 13 height 13
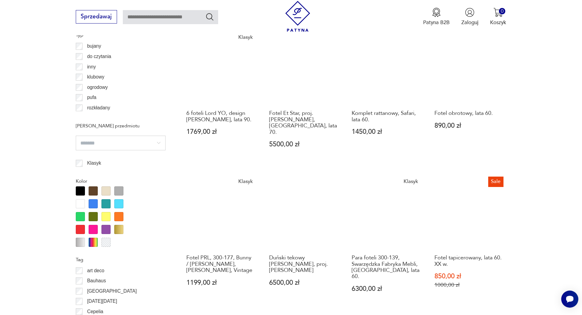
scroll to position [570, 0]
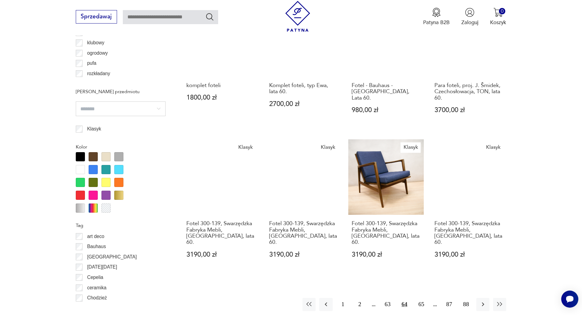
scroll to position [601, 0]
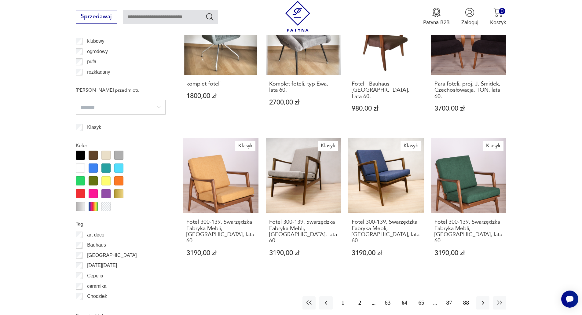
click at [420, 297] on button "65" at bounding box center [421, 303] width 13 height 13
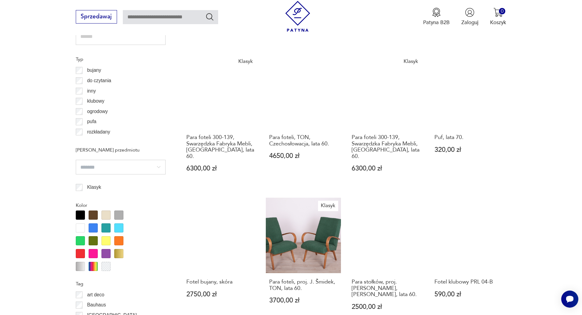
scroll to position [601, 0]
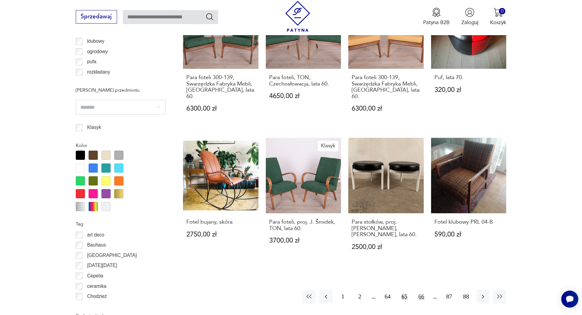
click at [424, 290] on button "66" at bounding box center [421, 296] width 13 height 13
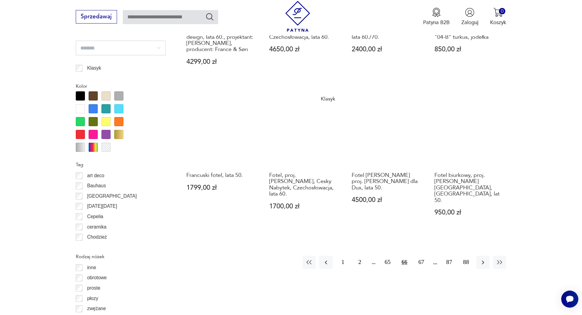
scroll to position [662, 0]
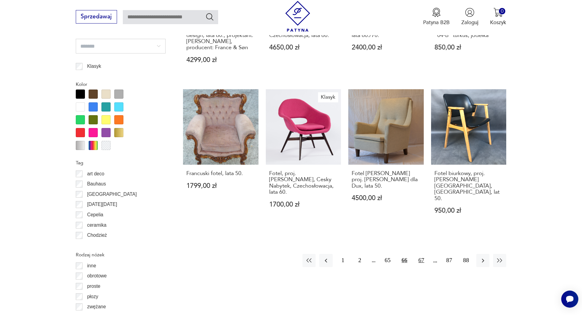
click at [420, 254] on button "67" at bounding box center [421, 260] width 13 height 13
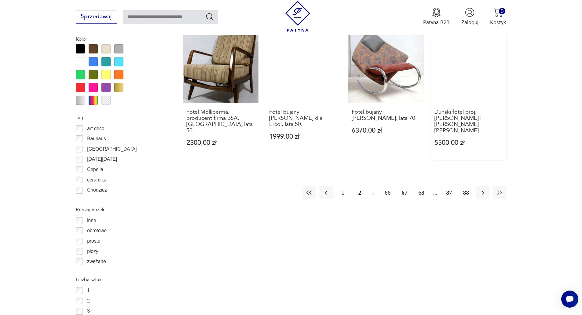
scroll to position [723, 0]
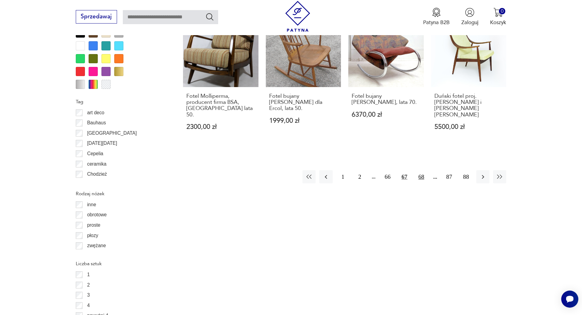
click at [420, 170] on button "68" at bounding box center [421, 176] width 13 height 13
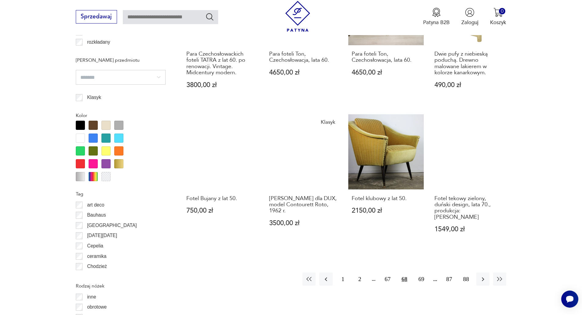
scroll to position [632, 0]
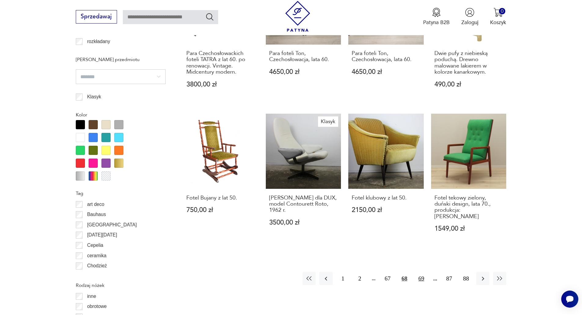
click at [420, 272] on button "69" at bounding box center [421, 278] width 13 height 13
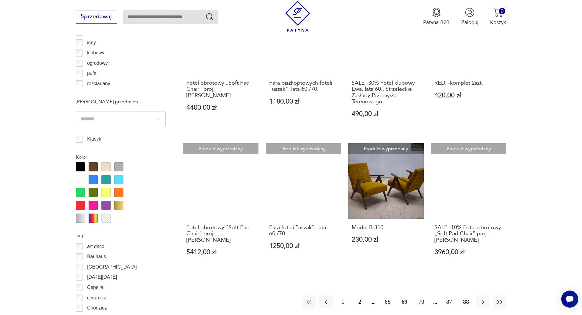
scroll to position [601, 0]
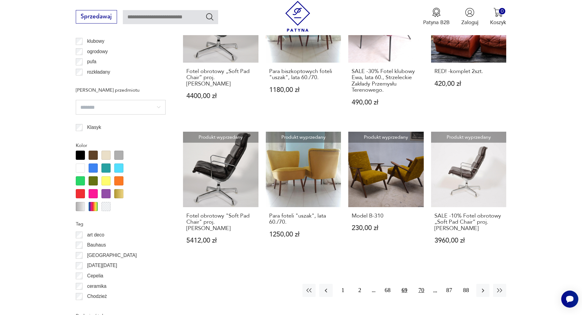
click at [422, 291] on button "70" at bounding box center [421, 290] width 13 height 13
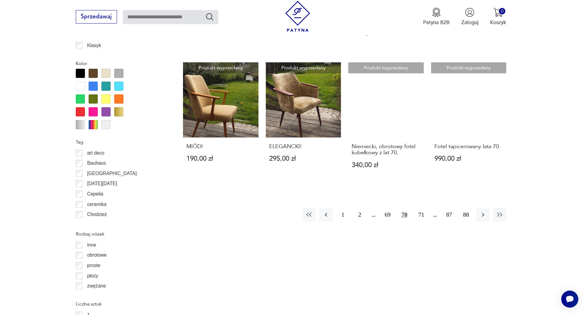
scroll to position [754, 0]
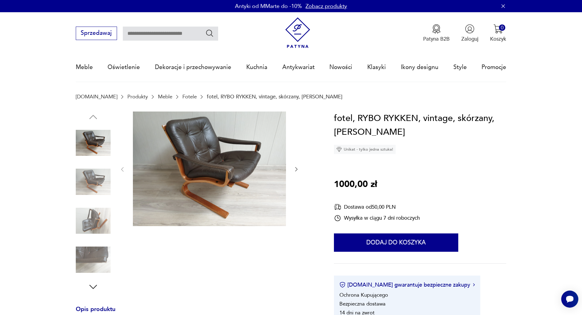
click at [294, 167] on icon "button" at bounding box center [296, 169] width 6 height 6
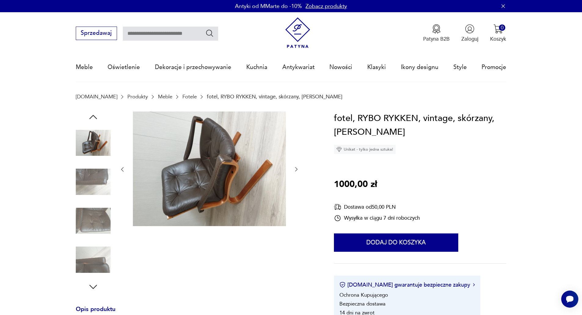
click at [294, 167] on icon "button" at bounding box center [296, 169] width 6 height 6
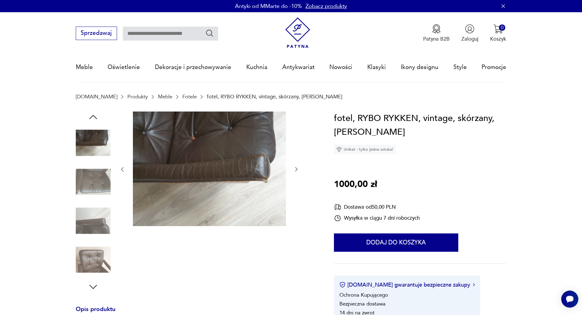
click at [294, 167] on icon "button" at bounding box center [296, 169] width 6 height 6
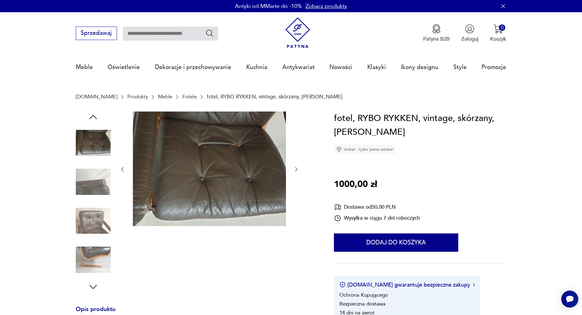
click at [294, 167] on icon "button" at bounding box center [296, 169] width 6 height 6
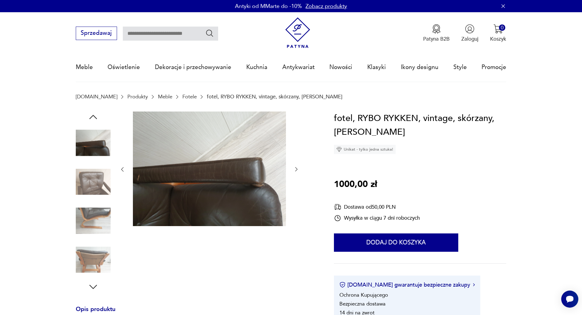
click at [294, 167] on icon "button" at bounding box center [296, 169] width 6 height 6
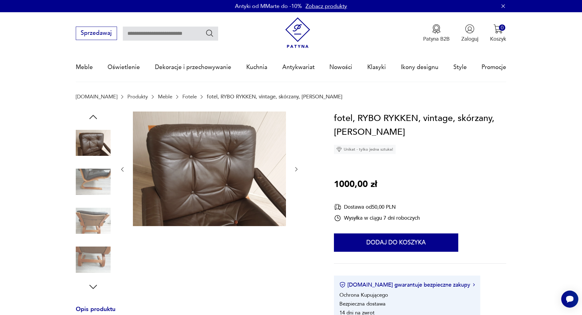
click at [294, 167] on icon "button" at bounding box center [296, 169] width 6 height 6
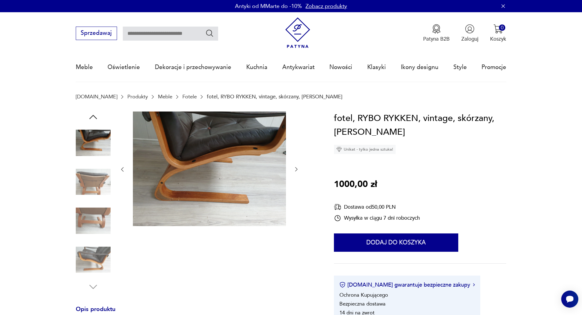
click at [294, 167] on icon "button" at bounding box center [296, 169] width 6 height 6
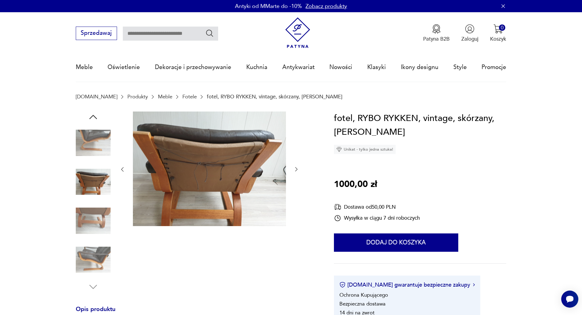
click at [294, 167] on icon "button" at bounding box center [296, 169] width 6 height 6
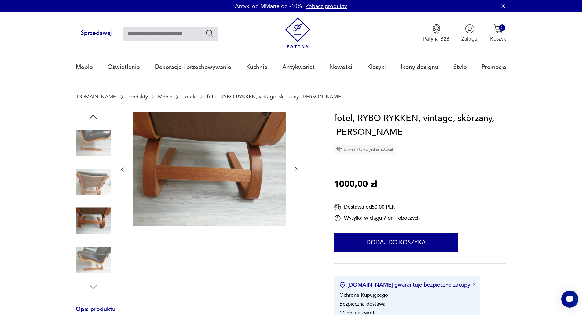
click at [294, 167] on icon "button" at bounding box center [296, 169] width 6 height 6
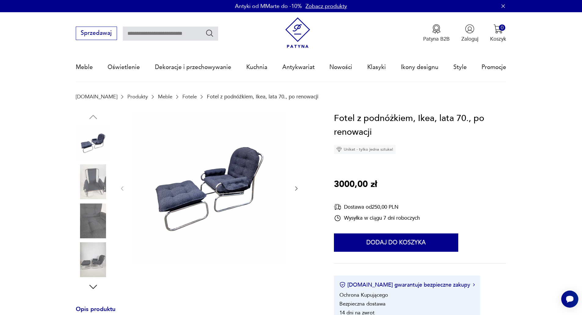
click at [295, 187] on icon "button" at bounding box center [296, 189] width 6 height 6
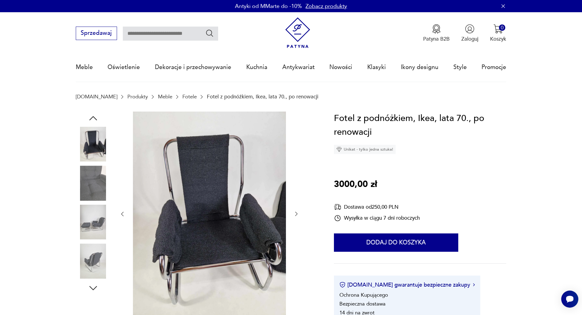
click at [295, 187] on div at bounding box center [209, 214] width 180 height 205
click at [297, 215] on icon "button" at bounding box center [296, 214] width 6 height 6
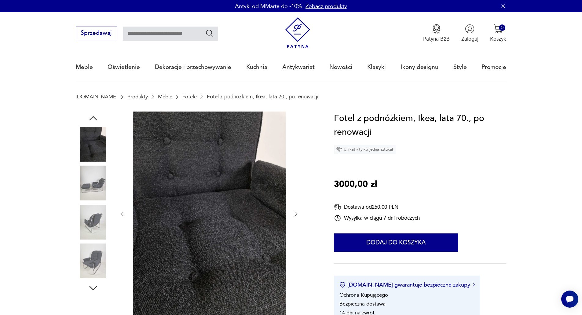
click at [297, 214] on icon "button" at bounding box center [296, 214] width 6 height 6
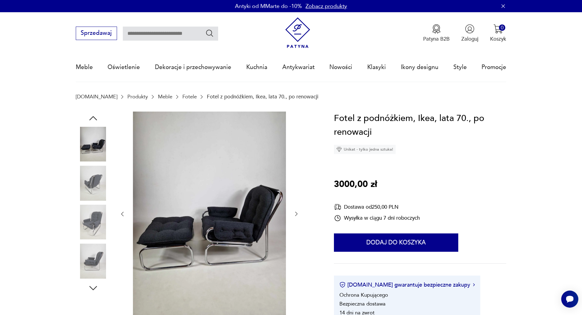
click at [297, 214] on icon "button" at bounding box center [296, 214] width 6 height 6
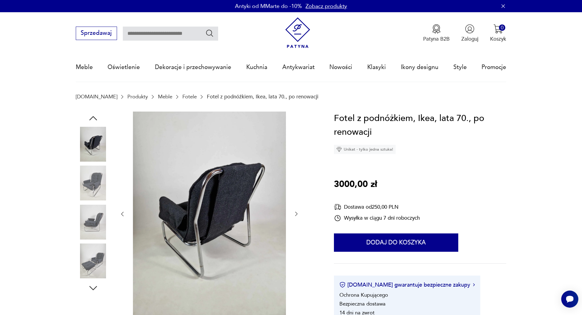
click at [297, 214] on icon "button" at bounding box center [296, 214] width 6 height 6
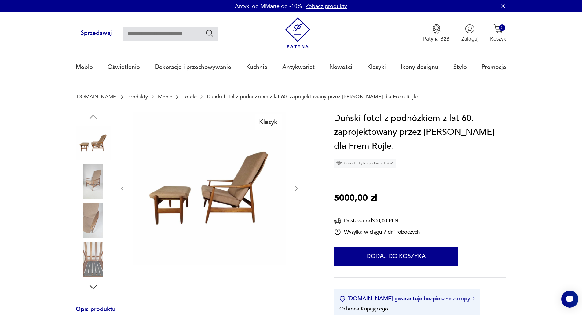
click at [295, 189] on icon "button" at bounding box center [296, 189] width 6 height 6
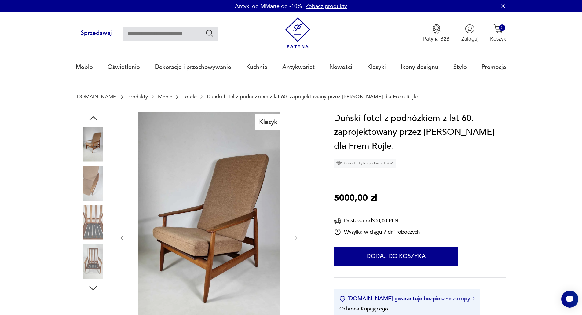
click at [295, 189] on div at bounding box center [209, 238] width 180 height 253
click at [296, 236] on icon "button" at bounding box center [296, 238] width 6 height 6
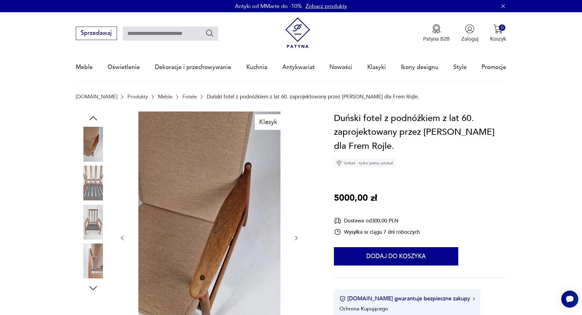
click at [296, 236] on icon "button" at bounding box center [296, 238] width 6 height 6
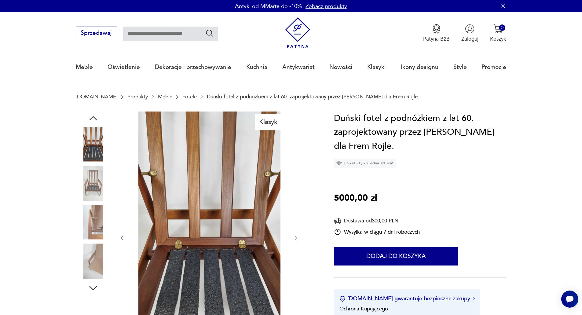
click at [296, 236] on icon "button" at bounding box center [296, 238] width 6 height 6
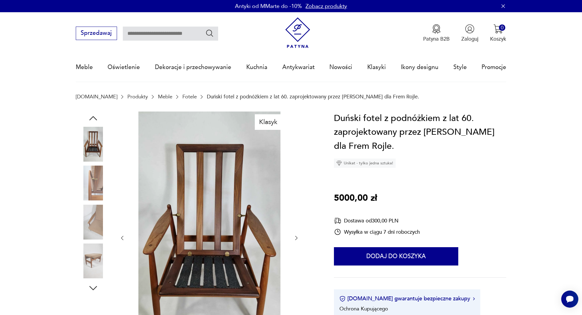
click at [296, 236] on icon "button" at bounding box center [296, 238] width 6 height 6
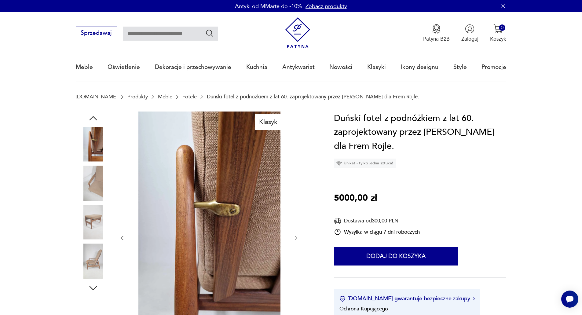
click at [296, 236] on icon "button" at bounding box center [296, 238] width 6 height 6
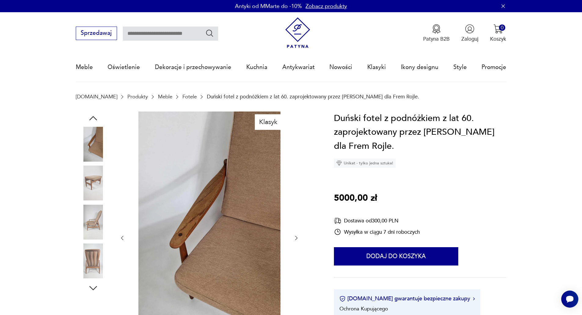
click at [296, 236] on icon "button" at bounding box center [296, 238] width 6 height 6
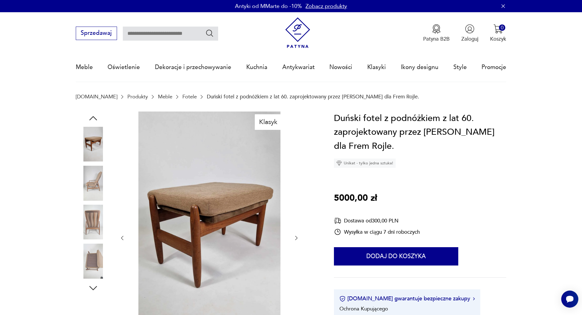
click at [296, 236] on icon "button" at bounding box center [296, 238] width 6 height 6
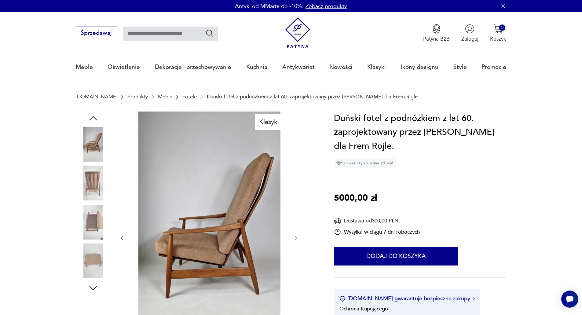
click at [296, 236] on icon "button" at bounding box center [296, 238] width 6 height 6
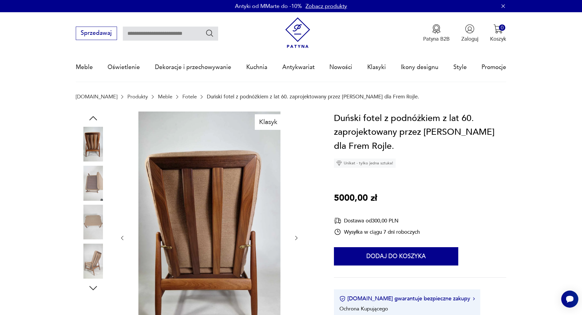
click at [296, 236] on icon "button" at bounding box center [296, 238] width 6 height 6
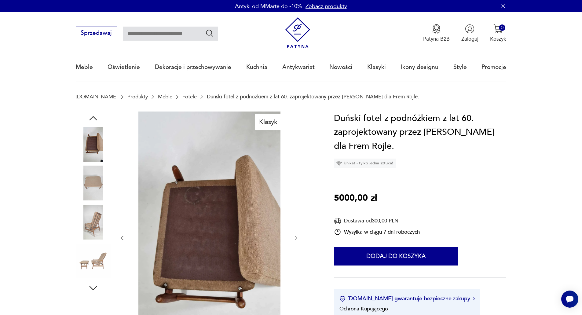
click at [296, 236] on icon "button" at bounding box center [296, 238] width 6 height 6
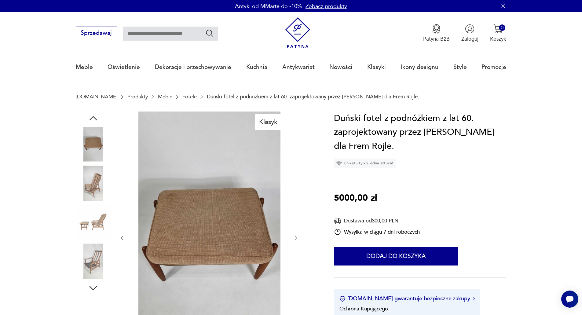
click at [296, 236] on icon "button" at bounding box center [296, 238] width 6 height 6
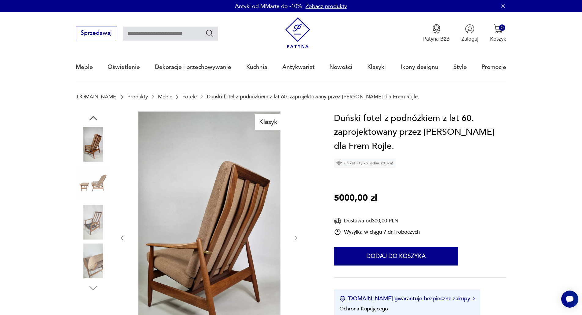
click at [296, 236] on icon "button" at bounding box center [296, 238] width 6 height 6
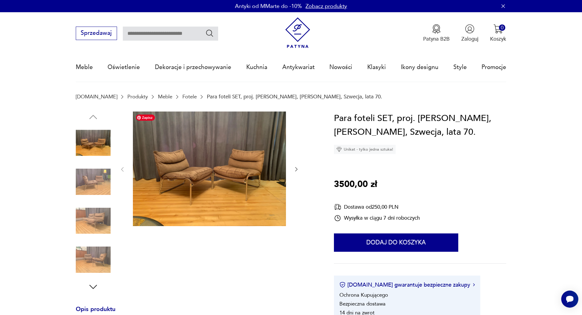
click at [245, 177] on img at bounding box center [209, 169] width 153 height 115
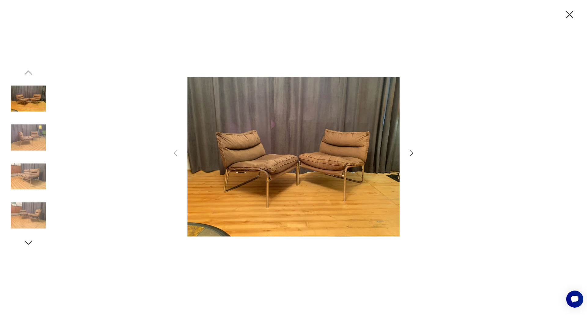
click at [411, 151] on icon "button" at bounding box center [411, 153] width 3 height 6
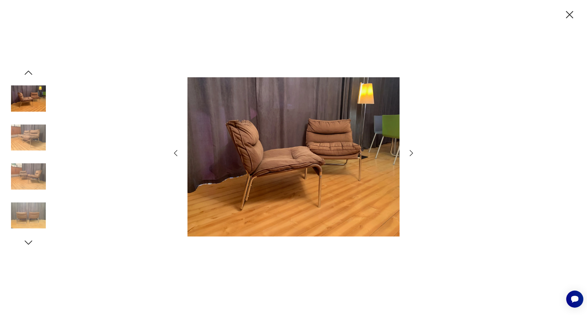
click at [411, 151] on icon "button" at bounding box center [411, 153] width 3 height 6
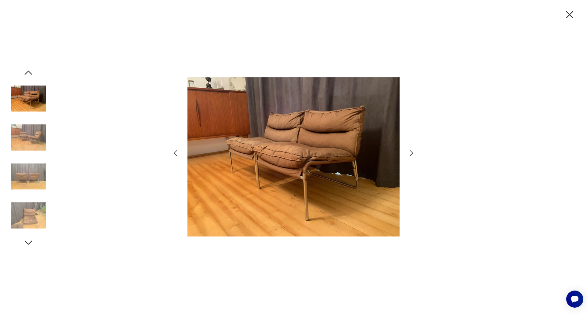
click at [411, 151] on icon "button" at bounding box center [411, 153] width 3 height 6
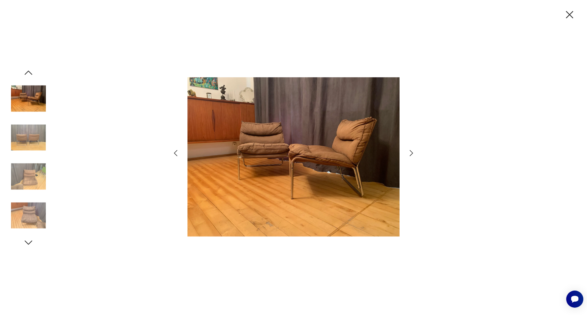
click at [411, 151] on icon "button" at bounding box center [411, 153] width 3 height 6
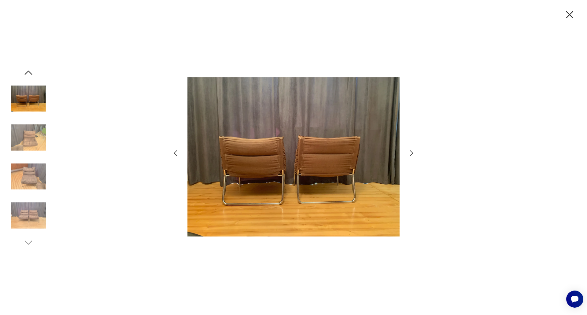
click at [410, 151] on icon "button" at bounding box center [411, 153] width 9 height 9
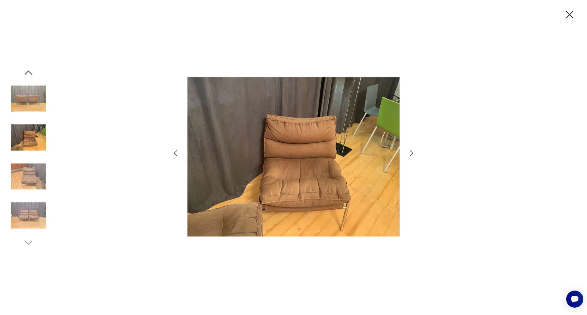
click at [409, 151] on icon "button" at bounding box center [411, 153] width 9 height 9
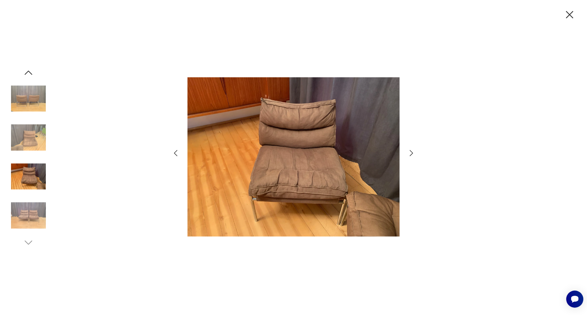
click at [407, 151] on icon "button" at bounding box center [411, 153] width 9 height 9
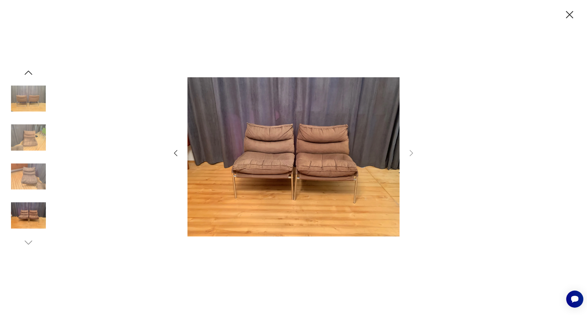
click at [568, 14] on icon "button" at bounding box center [569, 14] width 13 height 13
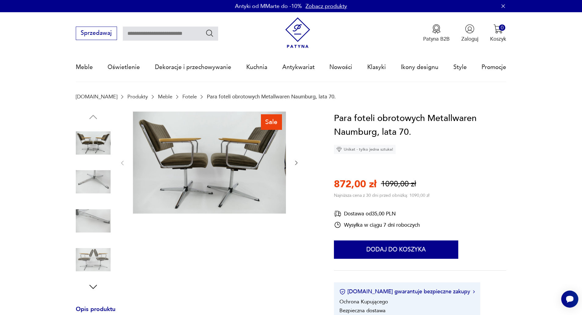
click at [297, 162] on icon "button" at bounding box center [296, 163] width 6 height 6
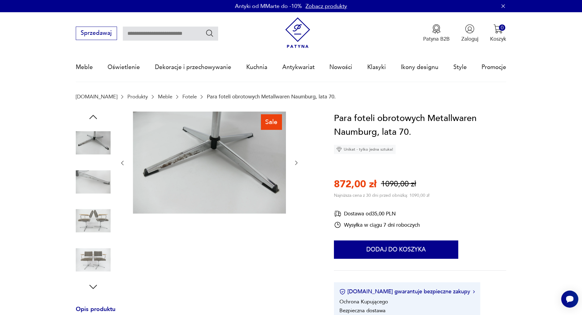
click at [297, 162] on icon "button" at bounding box center [296, 163] width 6 height 6
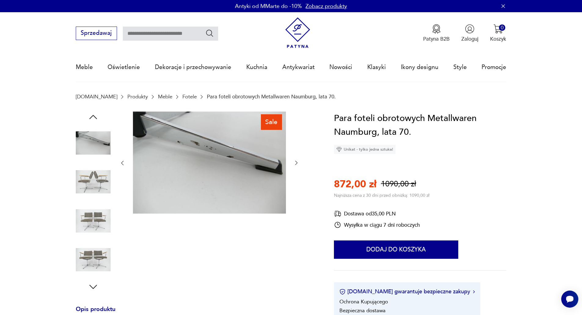
click at [297, 162] on icon "button" at bounding box center [296, 163] width 6 height 6
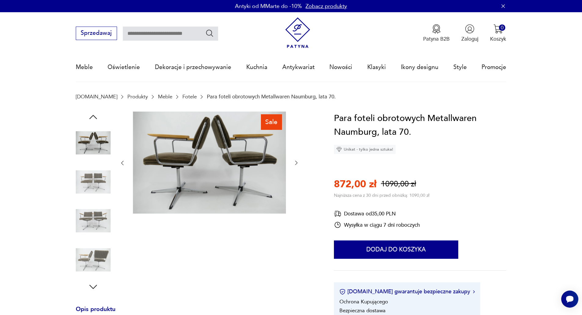
click at [297, 162] on icon "button" at bounding box center [296, 163] width 6 height 6
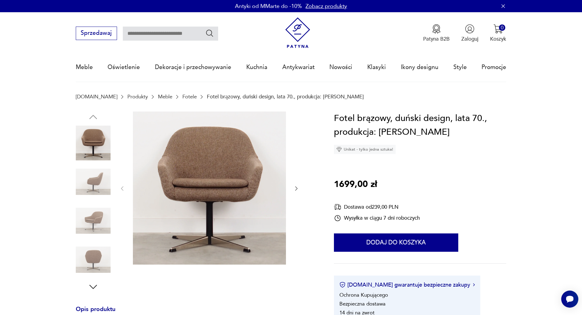
click at [298, 188] on icon "button" at bounding box center [296, 189] width 6 height 6
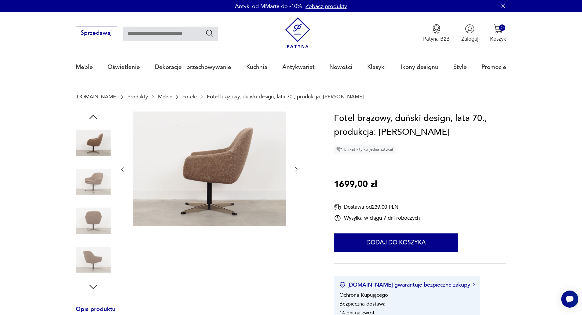
click at [294, 164] on div at bounding box center [209, 170] width 180 height 116
click at [297, 168] on icon "button" at bounding box center [296, 169] width 6 height 6
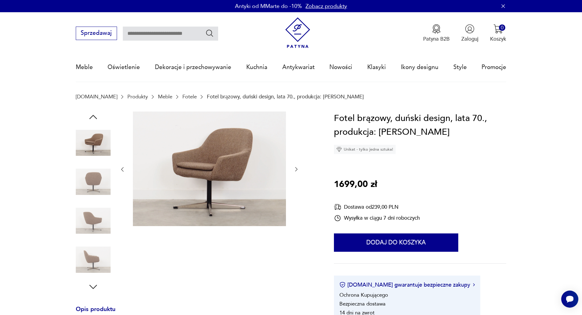
click at [297, 168] on icon "button" at bounding box center [296, 169] width 6 height 6
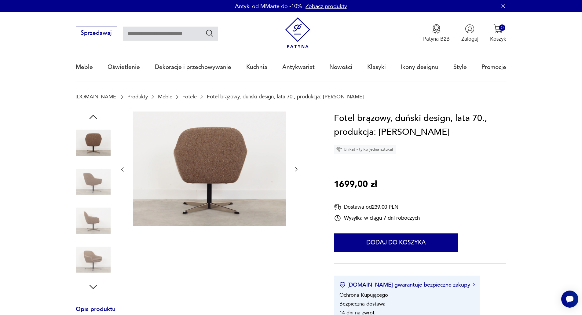
click at [297, 168] on icon "button" at bounding box center [296, 169] width 6 height 6
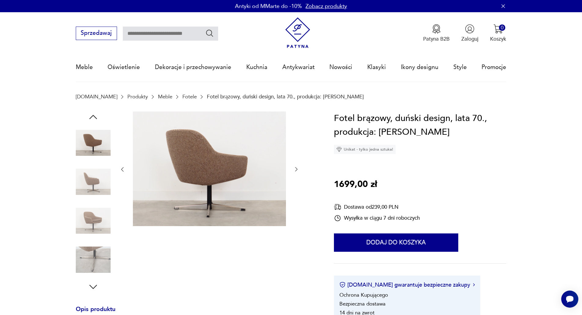
click at [297, 168] on icon "button" at bounding box center [296, 169] width 6 height 6
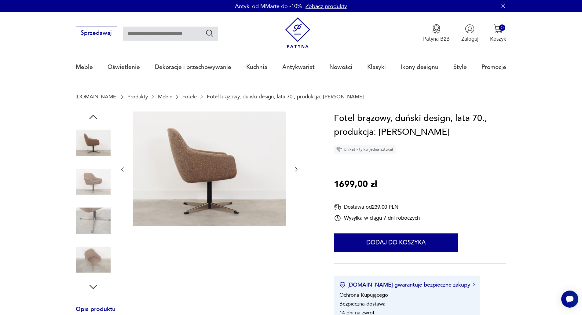
click at [297, 168] on icon "button" at bounding box center [296, 169] width 6 height 6
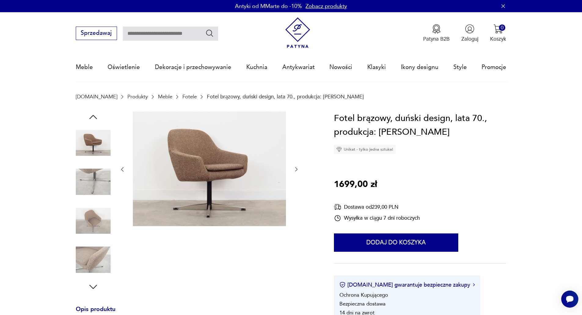
click at [297, 168] on icon "button" at bounding box center [296, 169] width 6 height 6
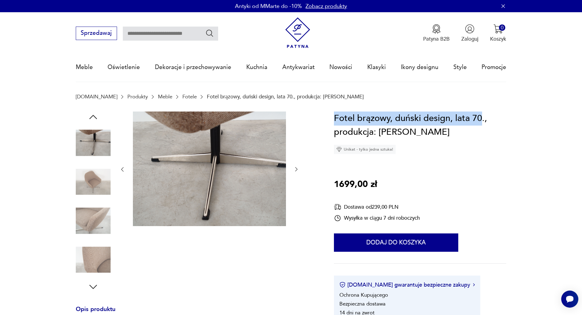
drag, startPoint x: 335, startPoint y: 118, endPoint x: 475, endPoint y: 118, distance: 139.7
click at [482, 118] on h1 "Fotel brązowy, duński design, lata 70., produkcja: [PERSON_NAME]" at bounding box center [420, 126] width 172 height 28
copy h1 "Fotel brązowy, duński design, lata 70"
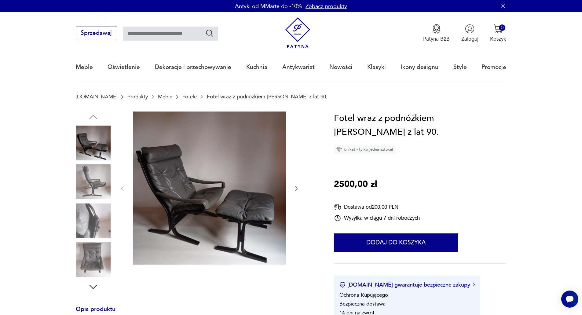
click at [295, 186] on icon "button" at bounding box center [296, 189] width 6 height 6
